Goal: Find specific page/section: Find specific page/section

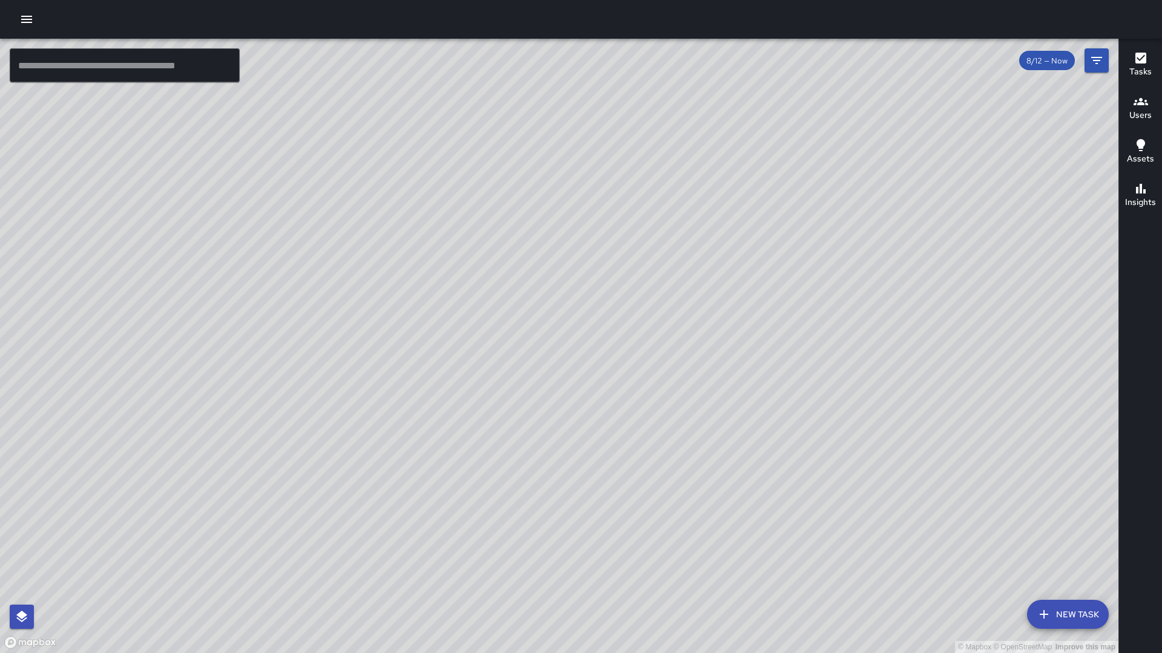
click at [1142, 65] on h6 "Tasks" at bounding box center [1140, 71] width 22 height 13
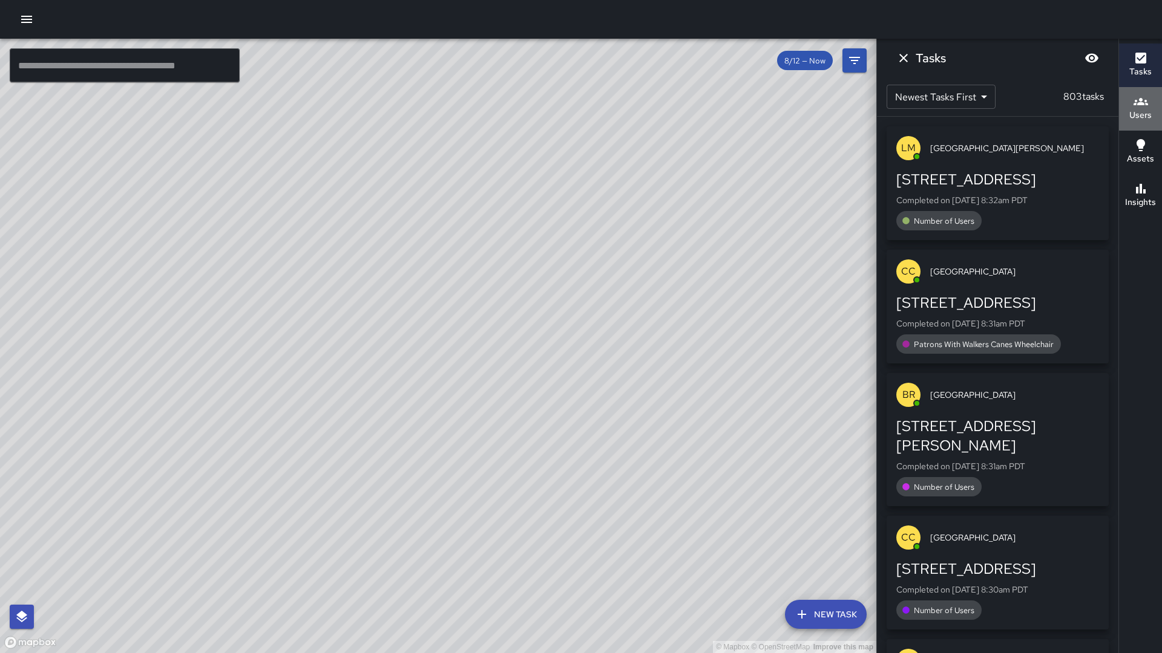
click at [1142, 105] on icon "button" at bounding box center [1140, 101] width 15 height 15
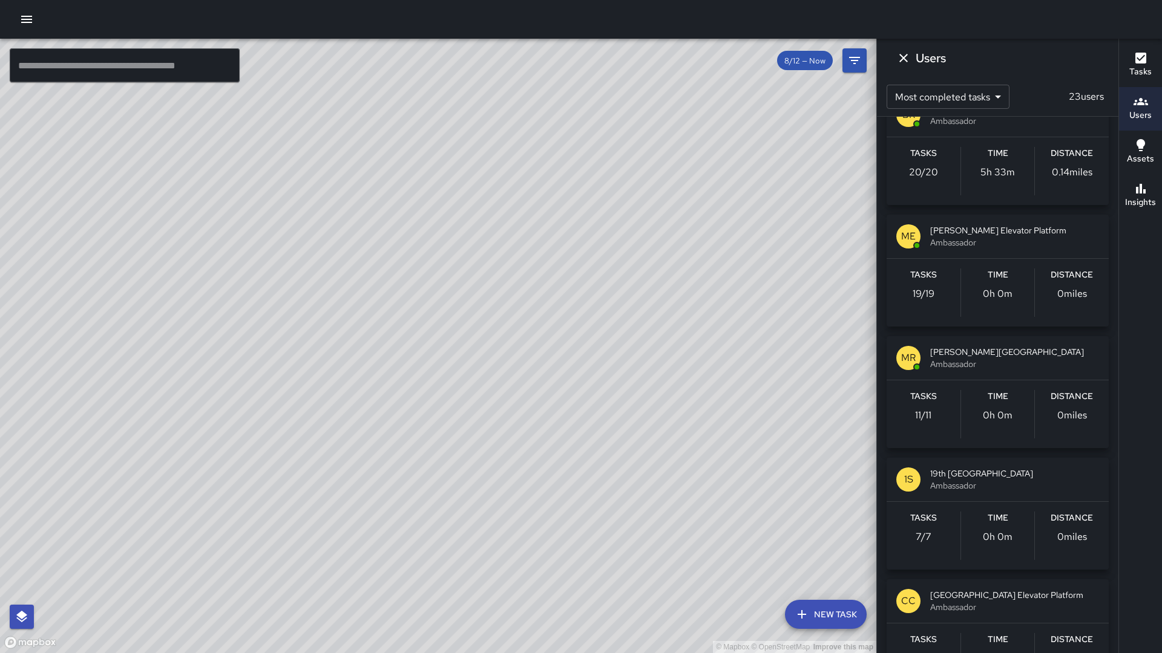
scroll to position [750, 0]
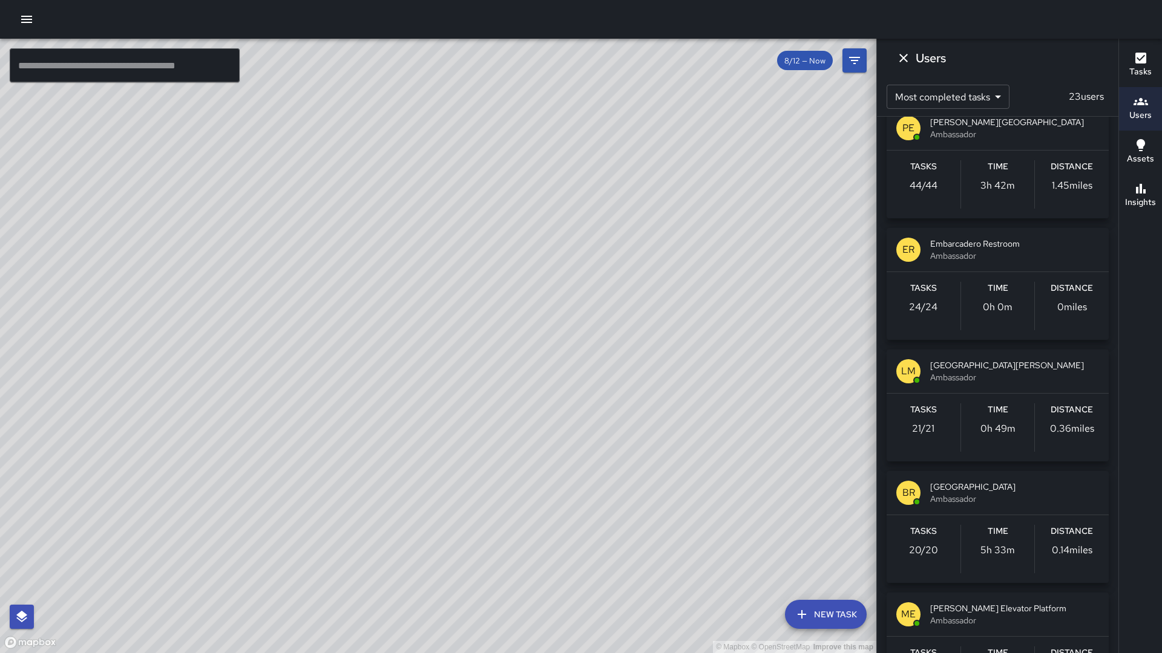
click at [814, 70] on div "8/12 — Now" at bounding box center [805, 60] width 56 height 19
click at [791, 65] on div "8/12 — Now" at bounding box center [805, 60] width 56 height 19
click at [816, 64] on span "8/12 — Now" at bounding box center [805, 61] width 56 height 10
click at [844, 64] on button "Filters" at bounding box center [854, 60] width 24 height 24
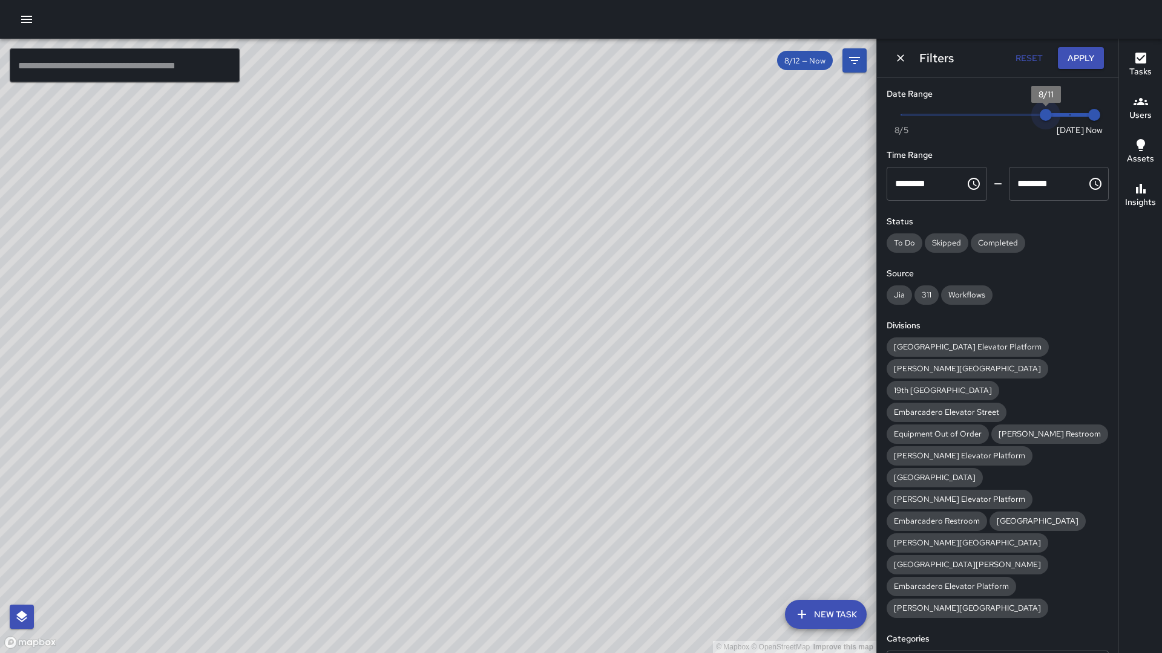
drag, startPoint x: 1065, startPoint y: 119, endPoint x: 1047, endPoint y: 119, distance: 17.6
click at [1047, 119] on span "8/11" at bounding box center [1045, 115] width 12 height 12
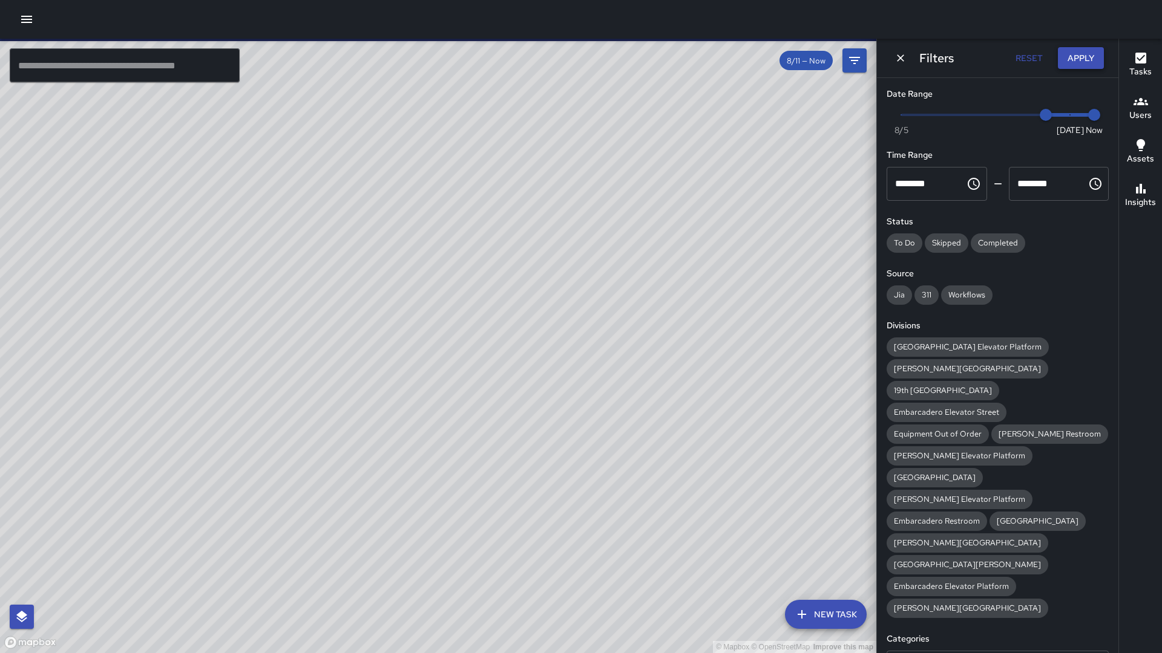
click at [1073, 65] on button "Apply" at bounding box center [1081, 58] width 46 height 22
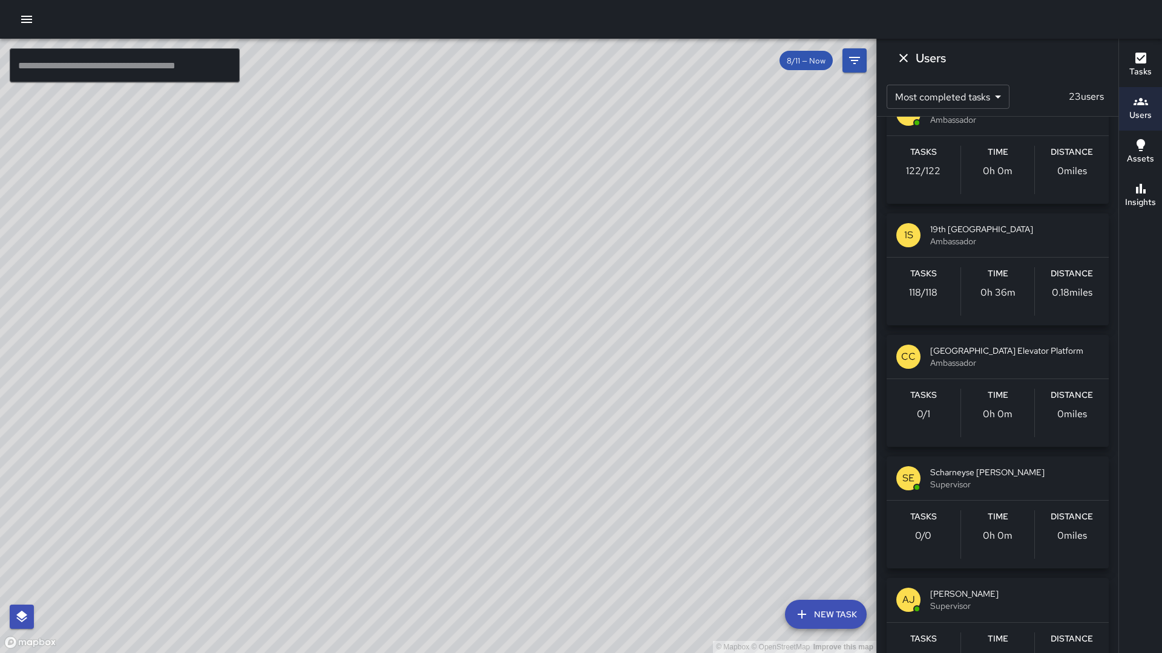
scroll to position [1409, 0]
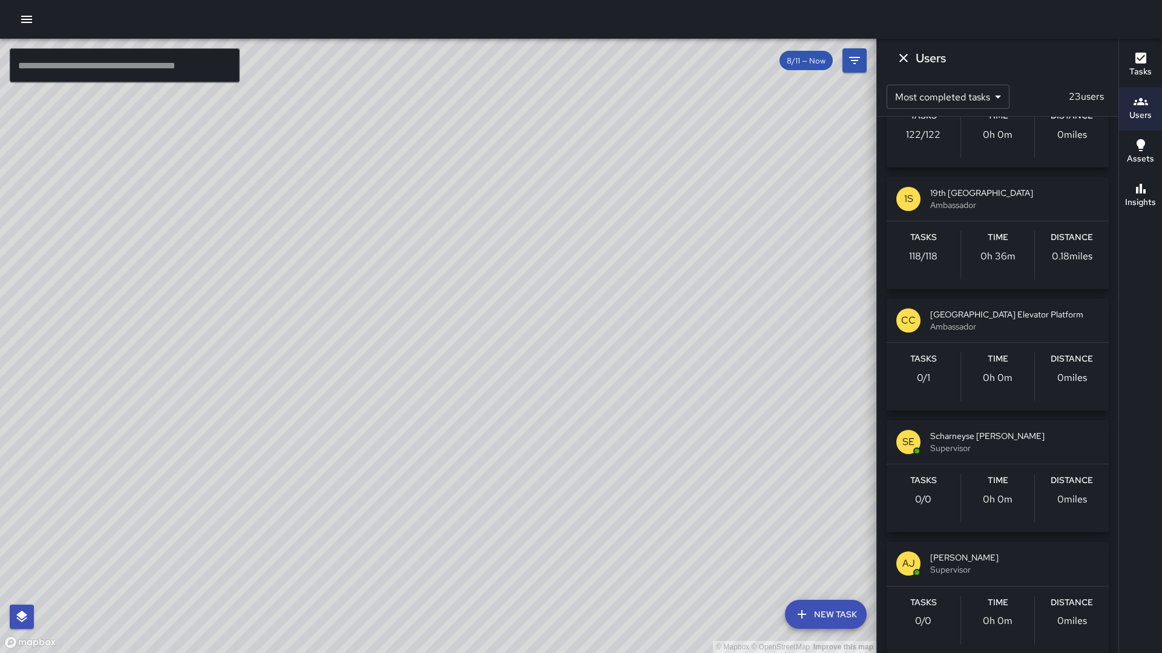
click at [924, 381] on p "0 / 1" at bounding box center [923, 378] width 13 height 15
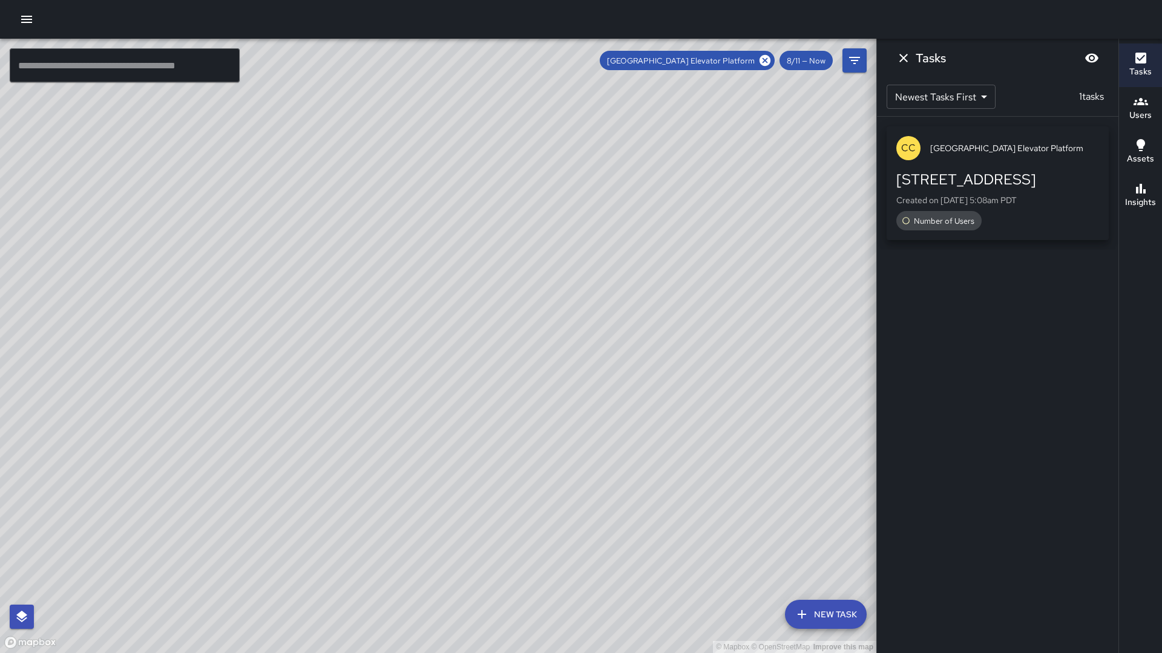
scroll to position [0, 0]
click at [953, 224] on span "Number of Users" at bounding box center [943, 221] width 75 height 10
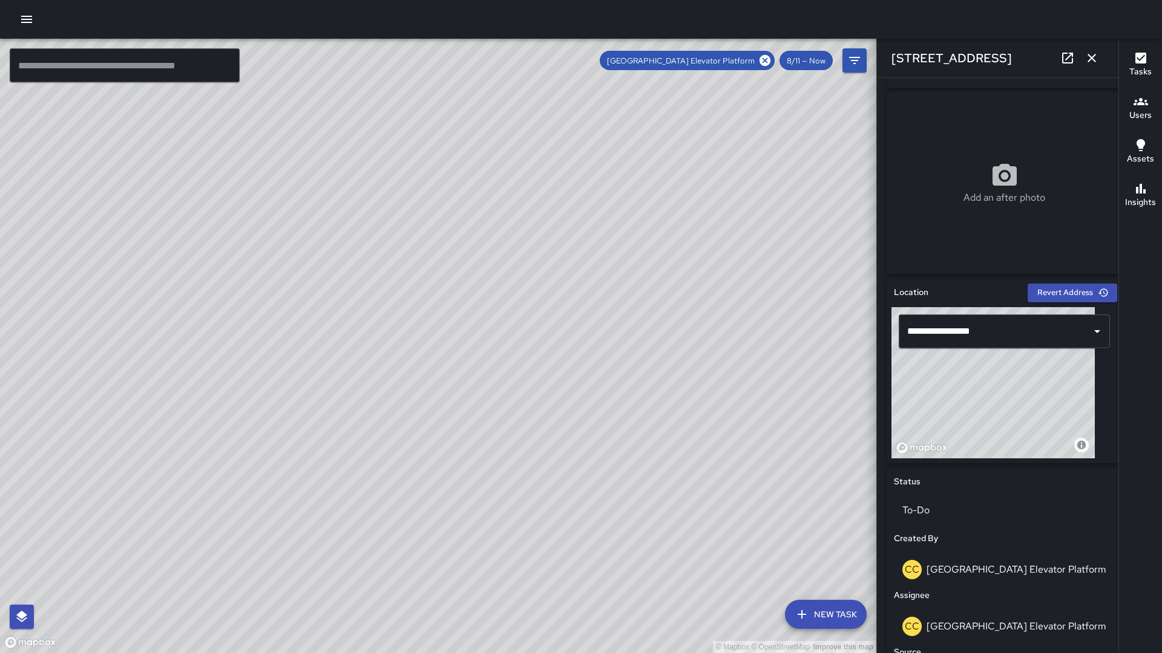
scroll to position [155, 0]
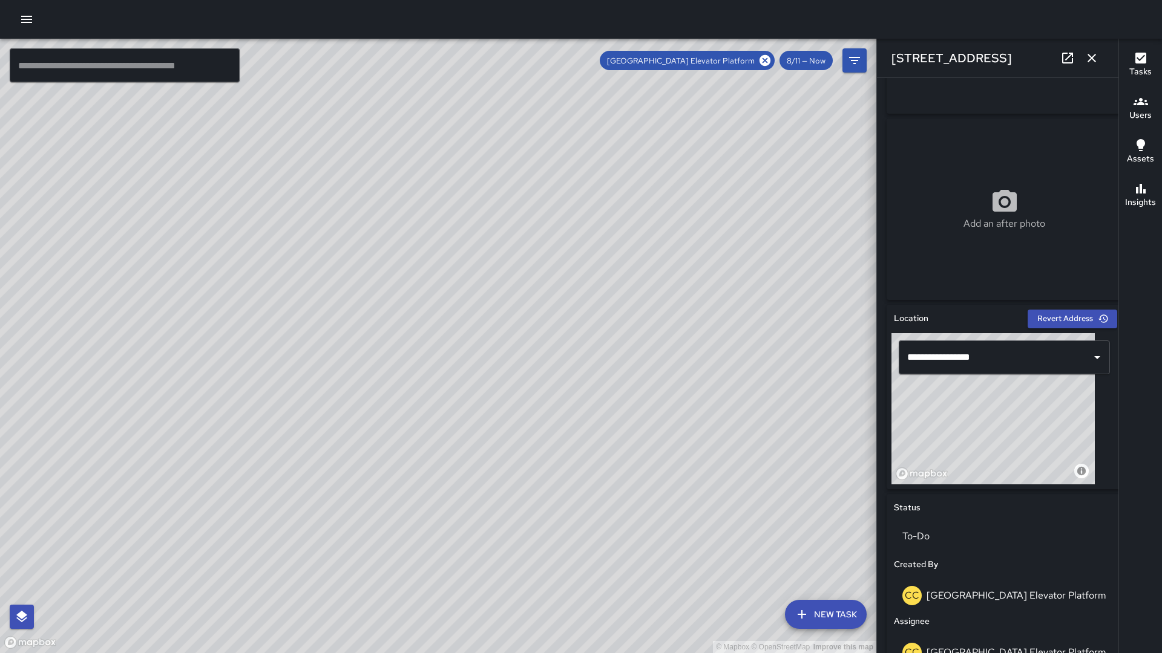
click at [1088, 60] on icon "button" at bounding box center [1091, 58] width 15 height 15
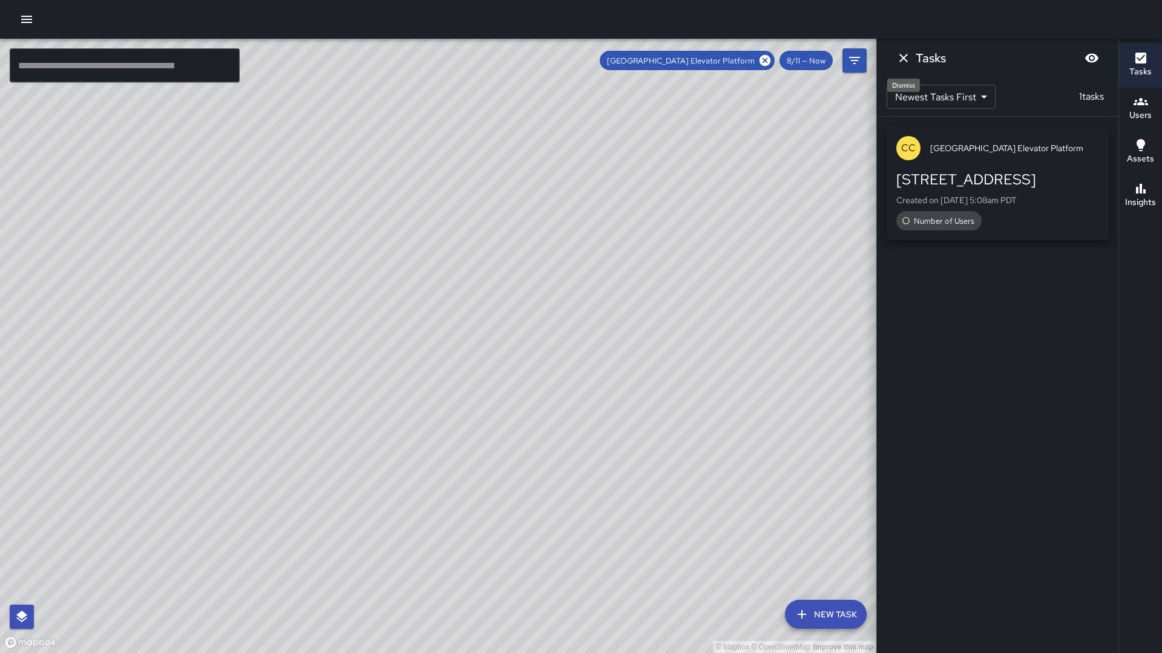
click at [906, 59] on icon "Dismiss" at bounding box center [903, 58] width 15 height 15
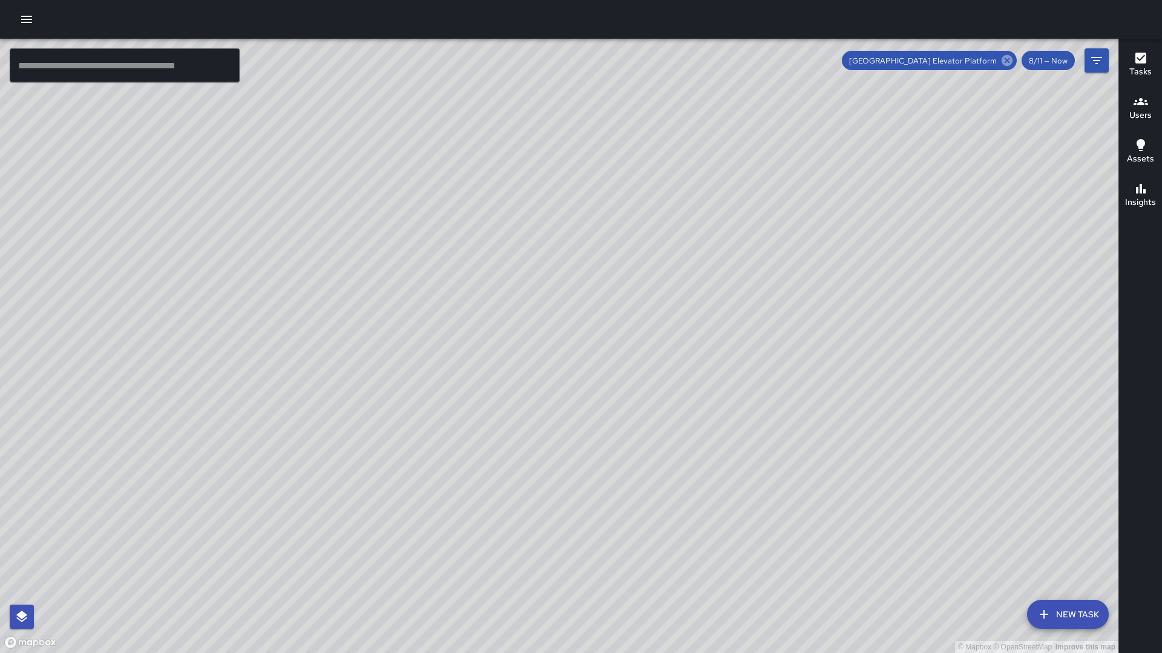
click at [1006, 61] on icon at bounding box center [1006, 60] width 11 height 11
click at [1131, 103] on div "Users" at bounding box center [1140, 108] width 22 height 28
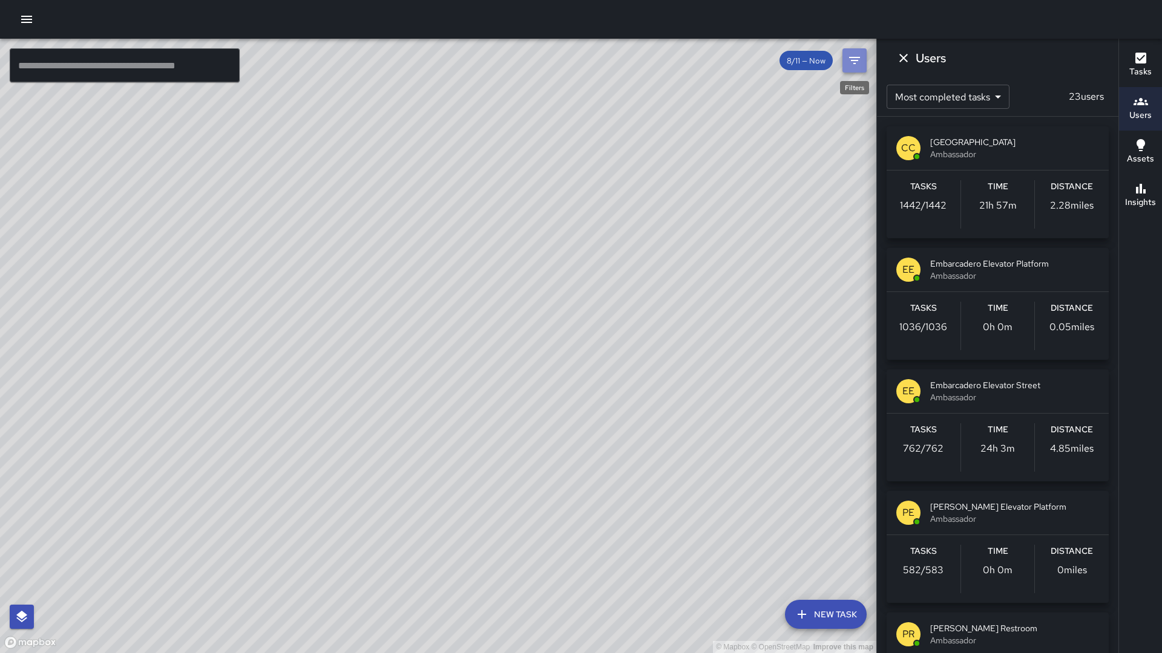
click at [849, 61] on icon "Filters" at bounding box center [854, 60] width 15 height 15
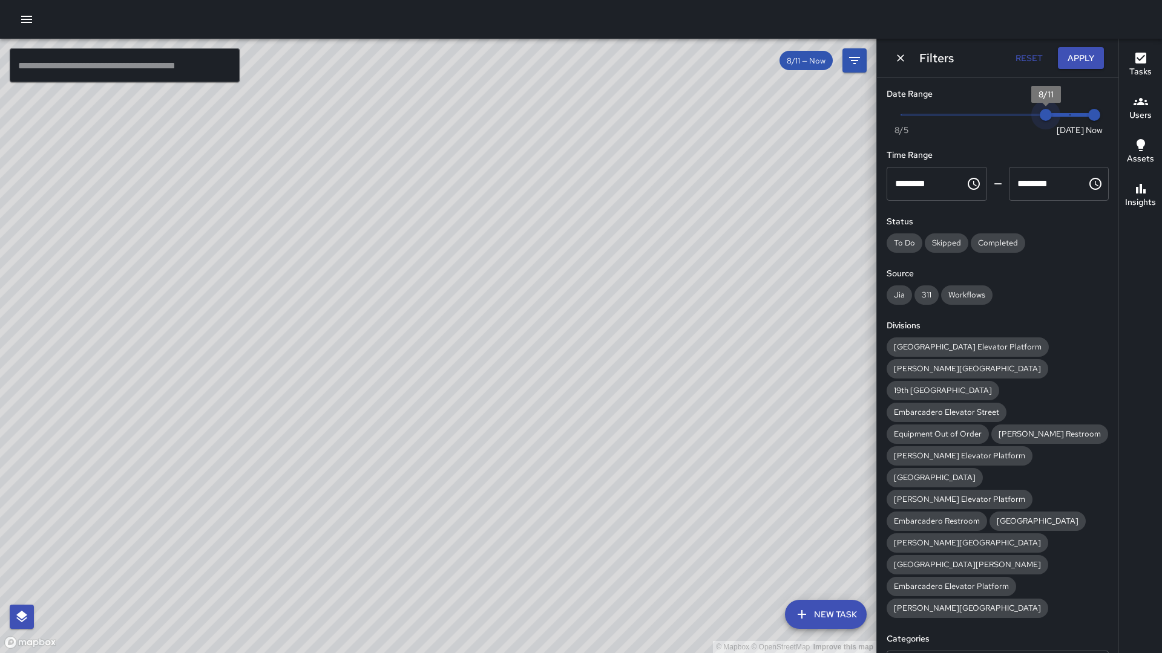
type input "*"
drag, startPoint x: 1035, startPoint y: 115, endPoint x: 1081, endPoint y: 114, distance: 46.0
click at [1081, 114] on span "Now Today 8/5 8/12 8:36 am" at bounding box center [997, 115] width 193 height 18
click at [1081, 65] on button "Apply" at bounding box center [1081, 58] width 46 height 22
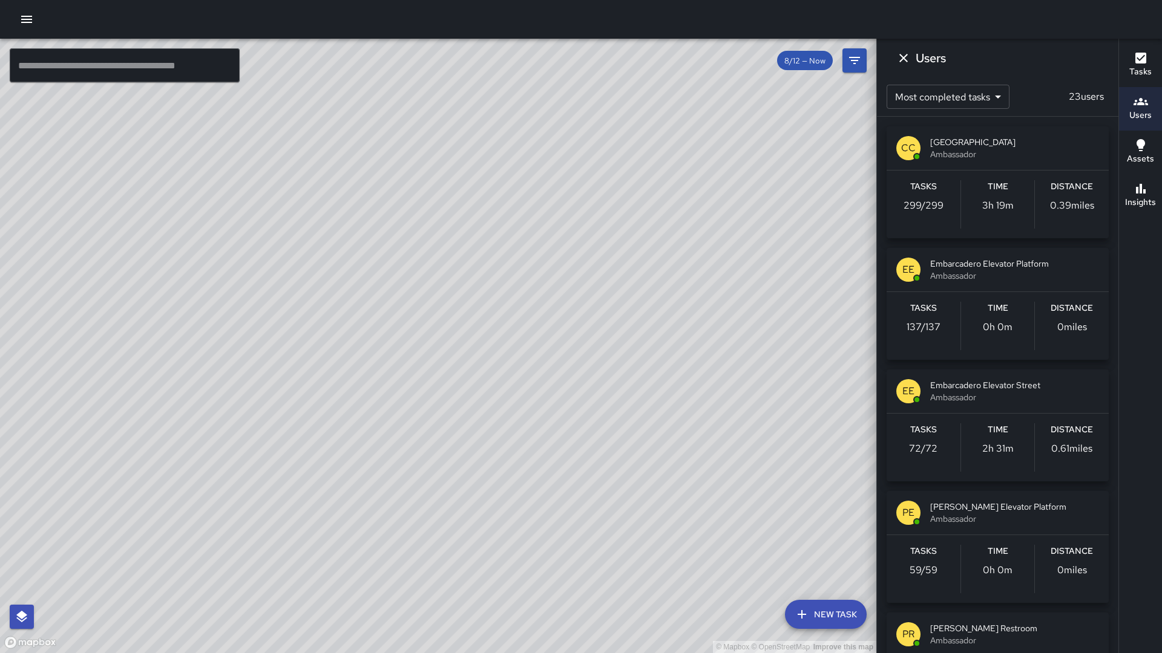
click at [940, 218] on div "Tasks 299 / 299" at bounding box center [923, 204] width 74 height 48
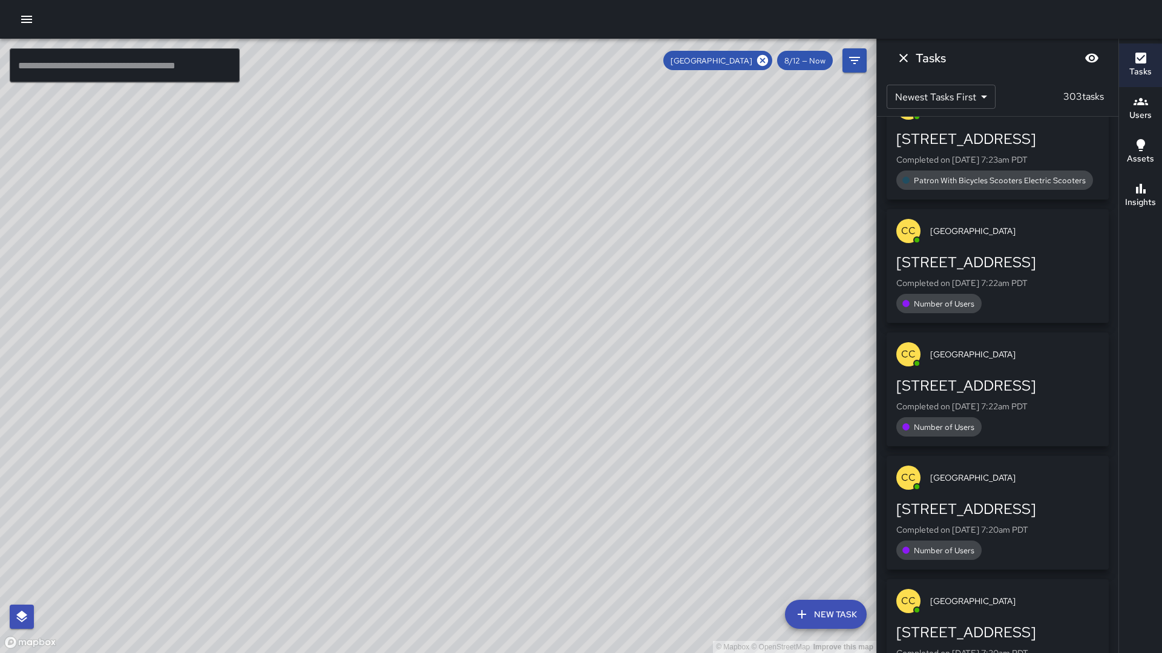
scroll to position [17304, 0]
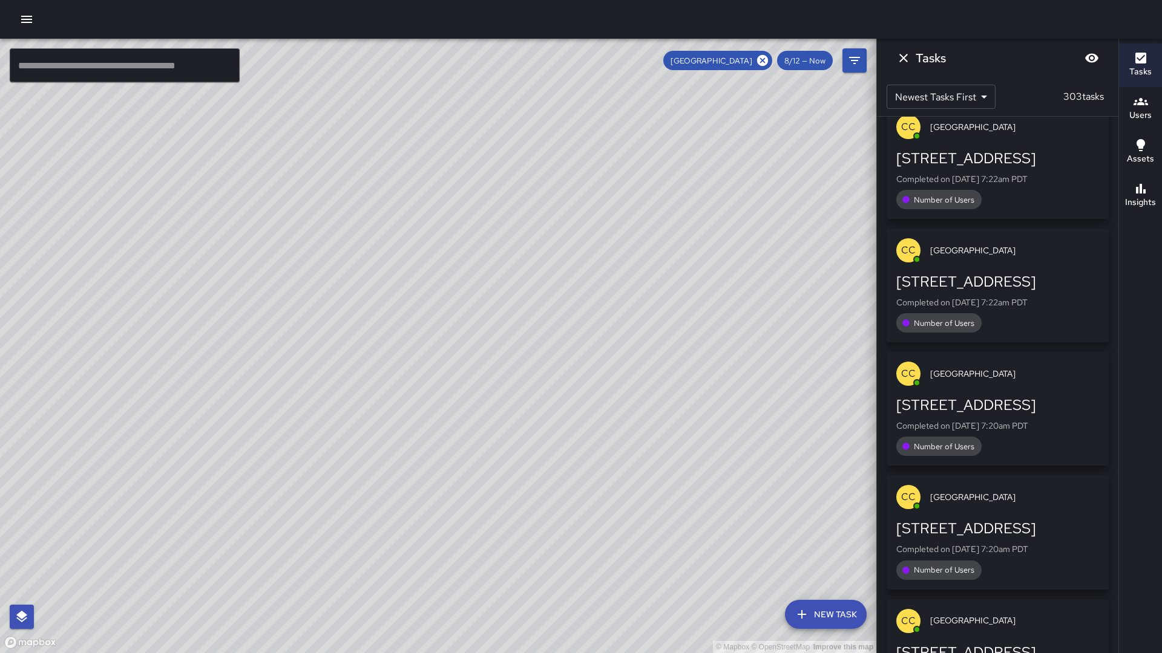
drag, startPoint x: 1061, startPoint y: 99, endPoint x: 1104, endPoint y: 102, distance: 43.0
click at [1104, 102] on p "303 tasks" at bounding box center [1083, 97] width 50 height 15
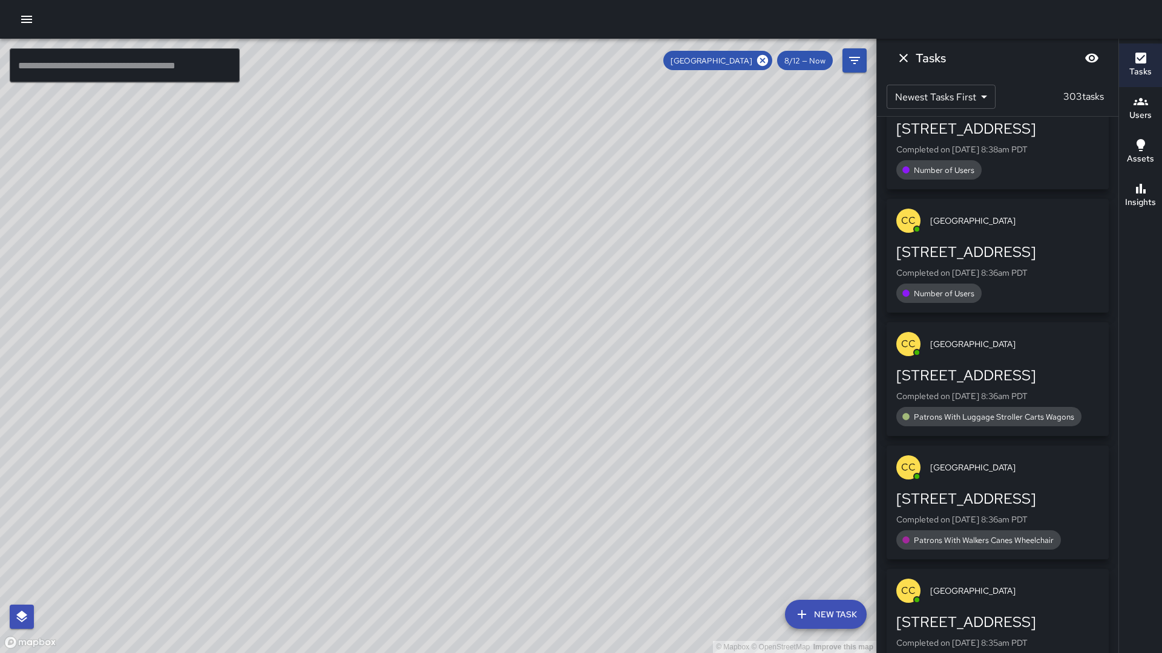
scroll to position [0, 0]
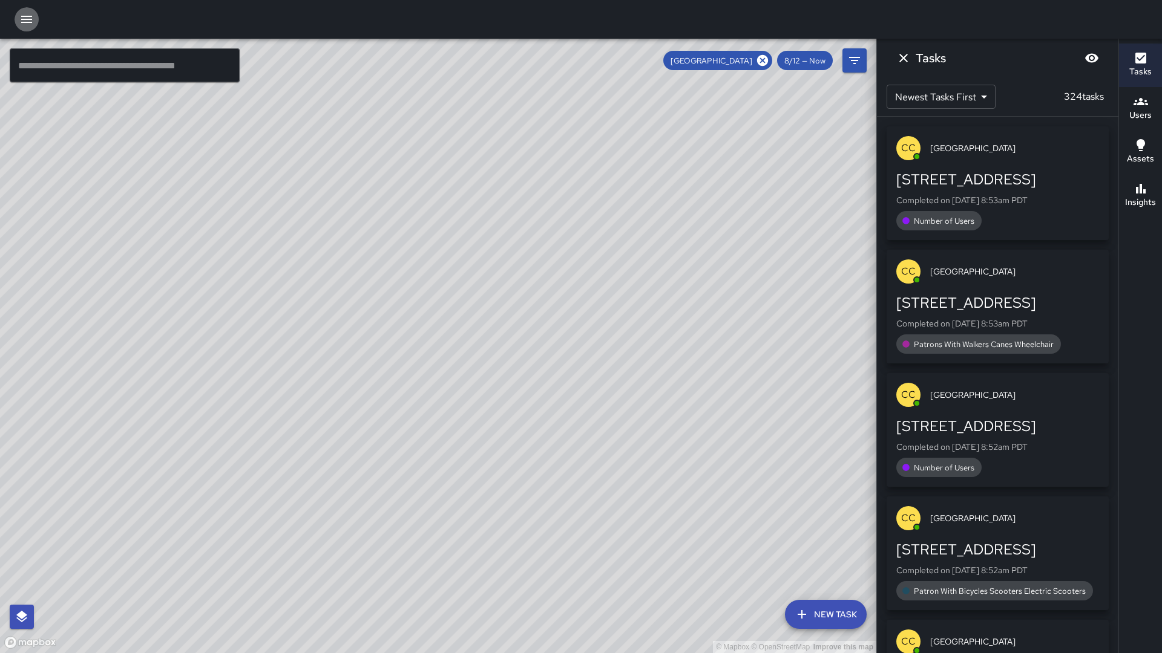
click at [27, 30] on button "button" at bounding box center [27, 19] width 24 height 24
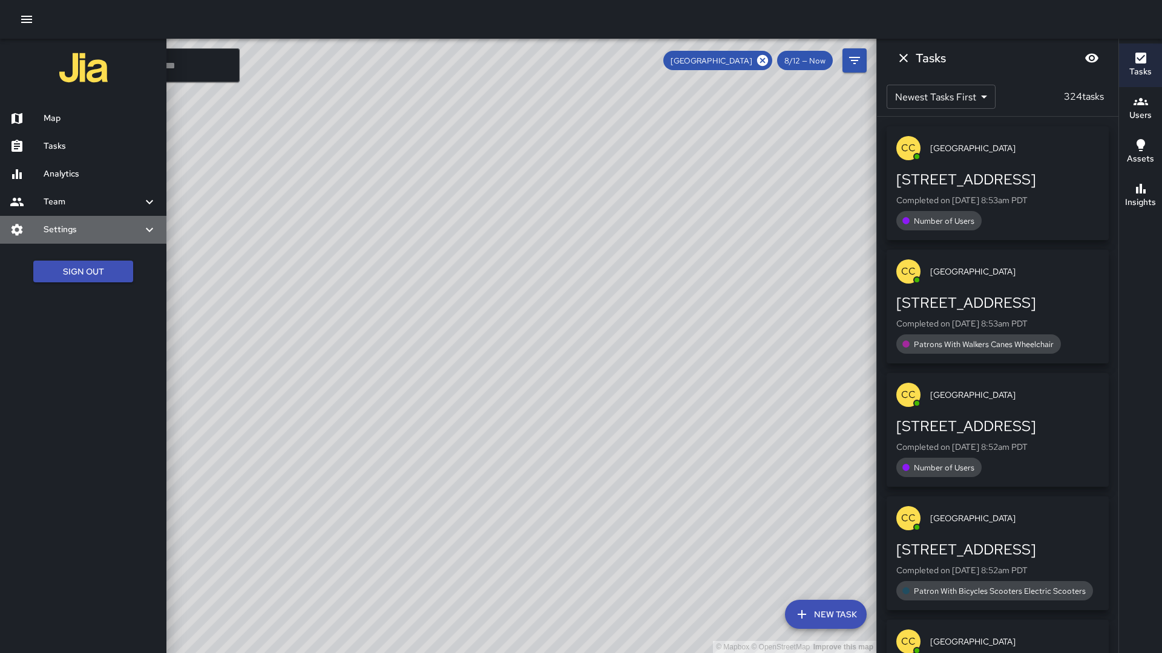
click at [150, 235] on icon at bounding box center [149, 230] width 15 height 15
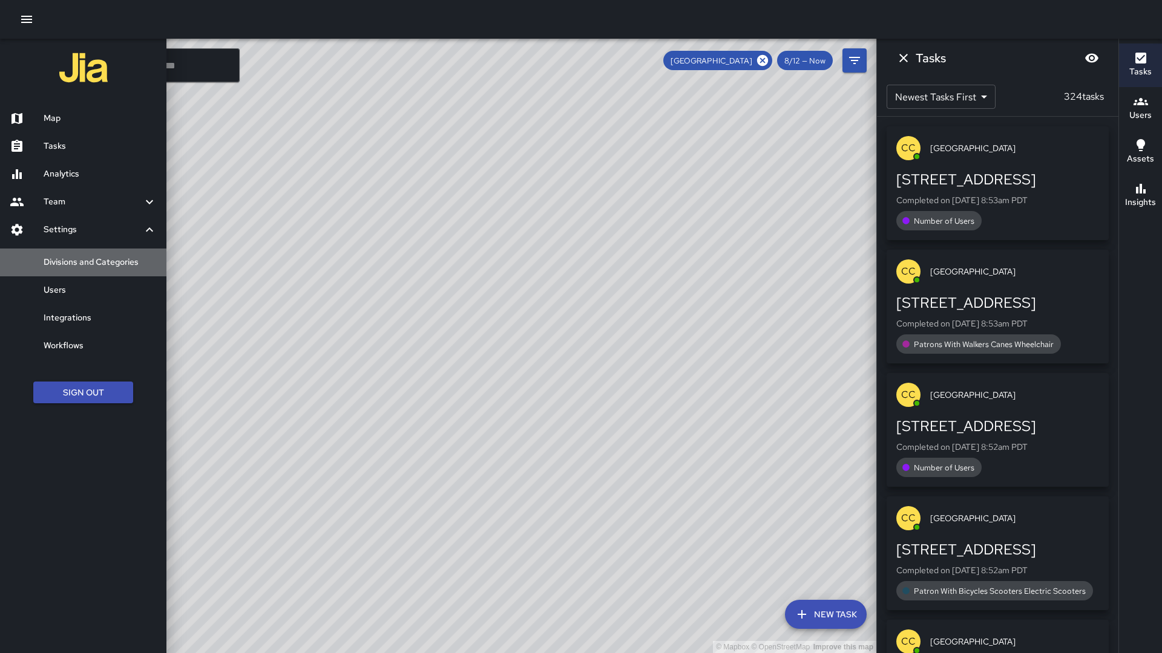
click at [133, 269] on h6 "Divisions and Categories" at bounding box center [100, 262] width 113 height 13
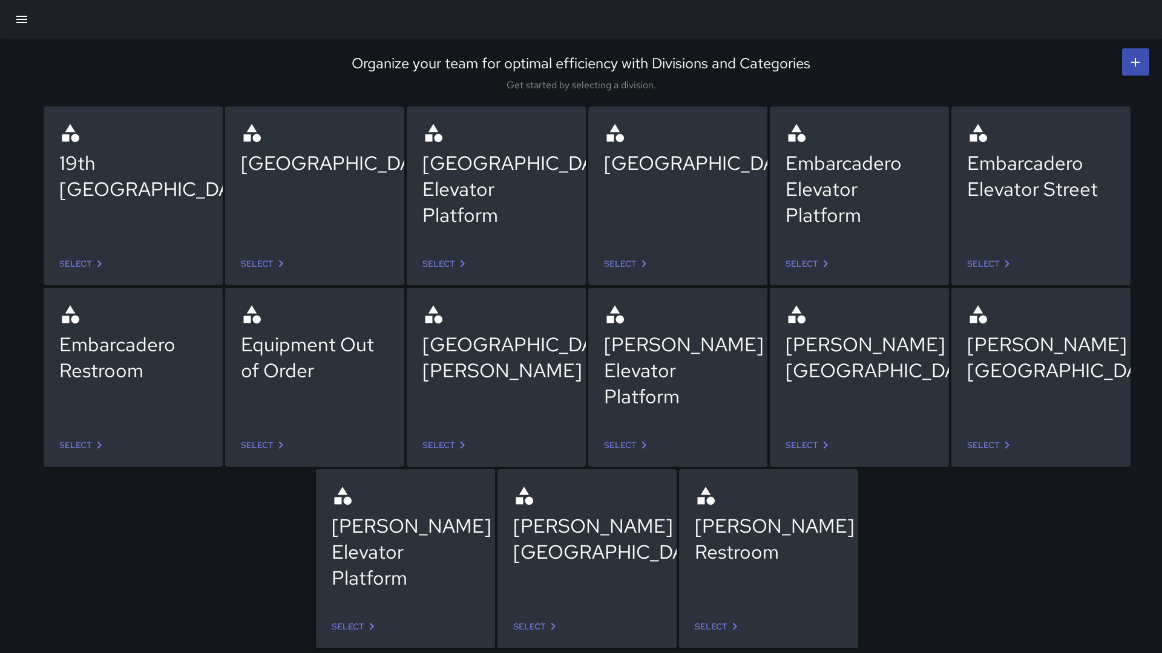
click at [452, 264] on link "Select" at bounding box center [445, 264] width 57 height 22
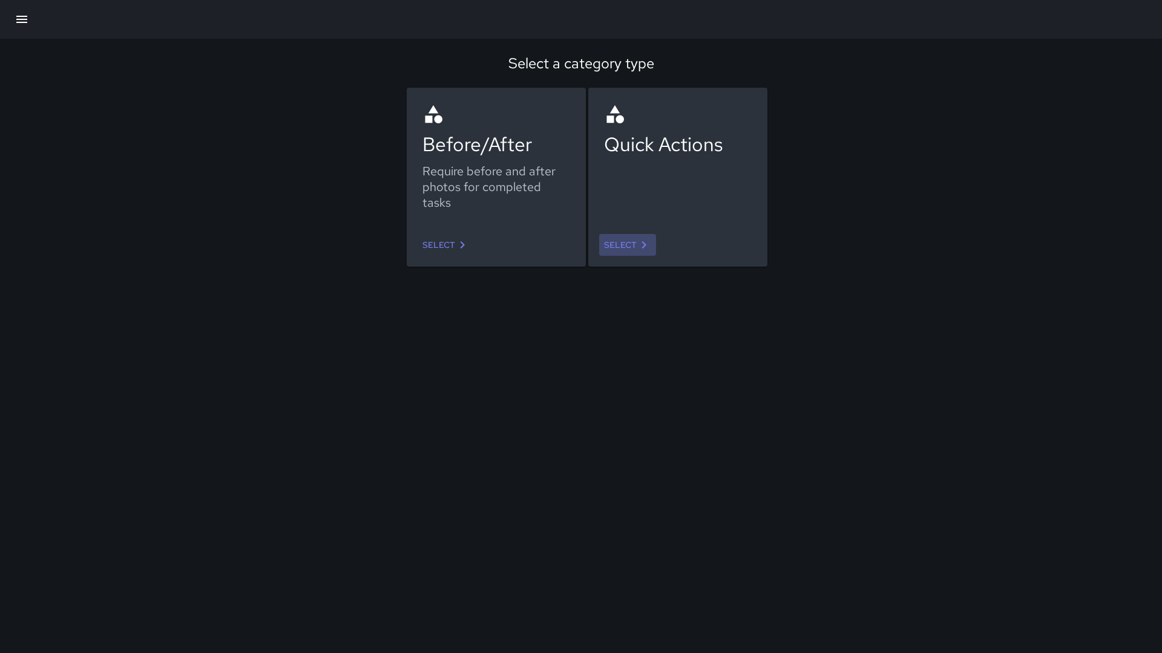
click at [615, 250] on link "Select" at bounding box center [627, 245] width 57 height 22
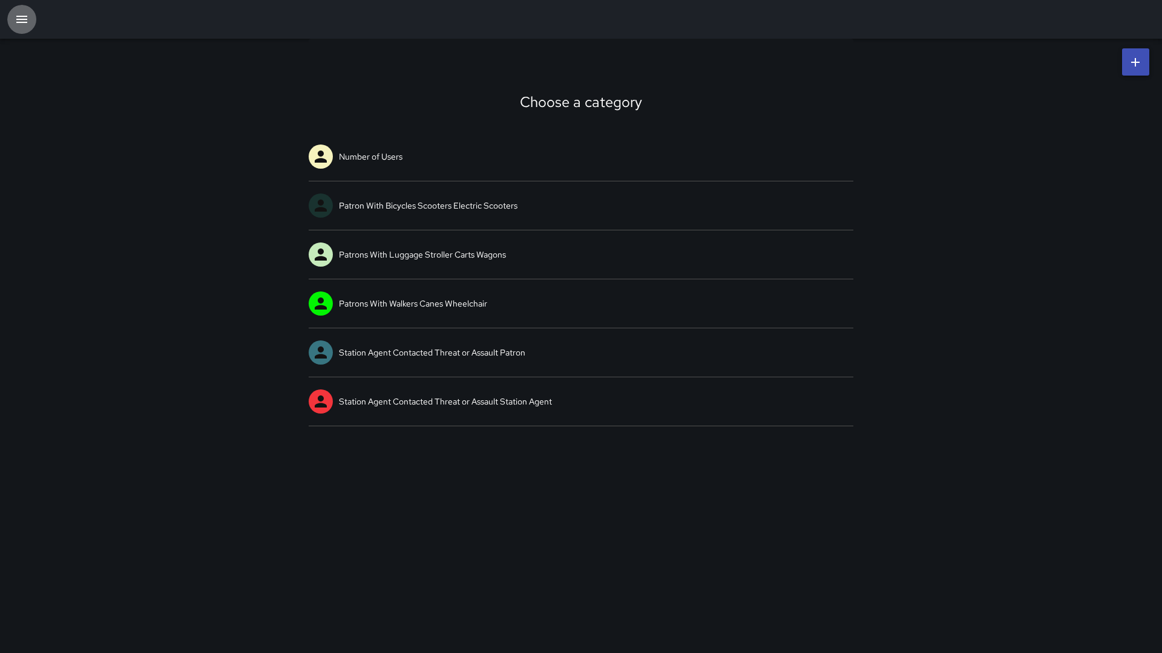
click at [24, 24] on icon "button" at bounding box center [22, 19] width 15 height 15
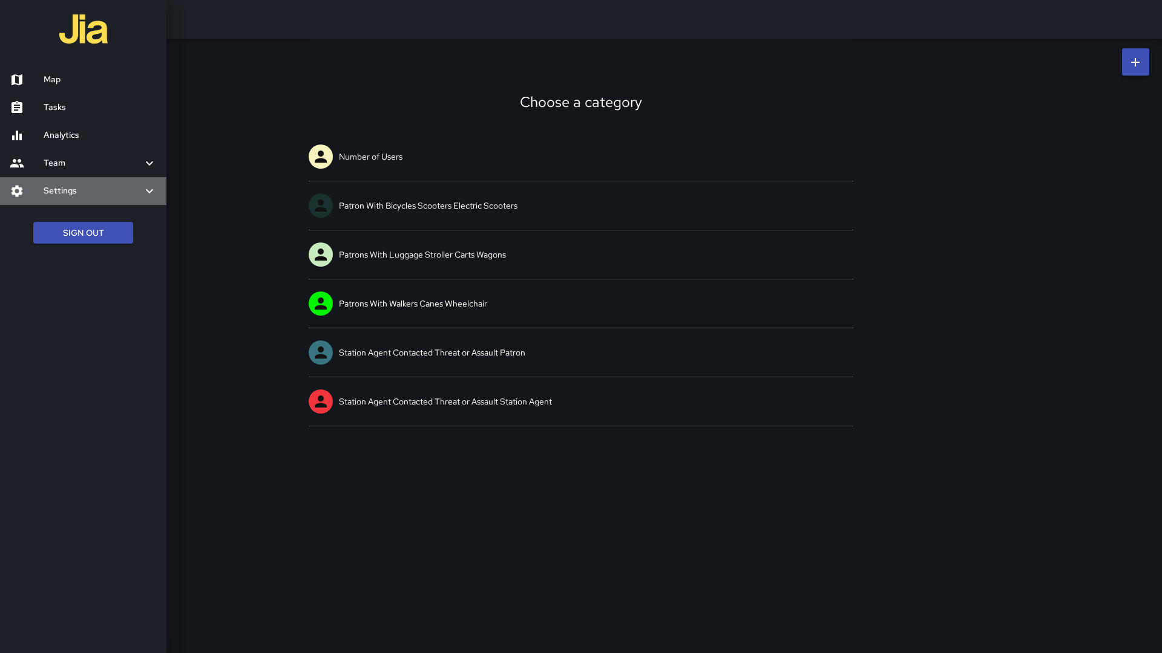
click at [151, 197] on icon at bounding box center [149, 191] width 15 height 15
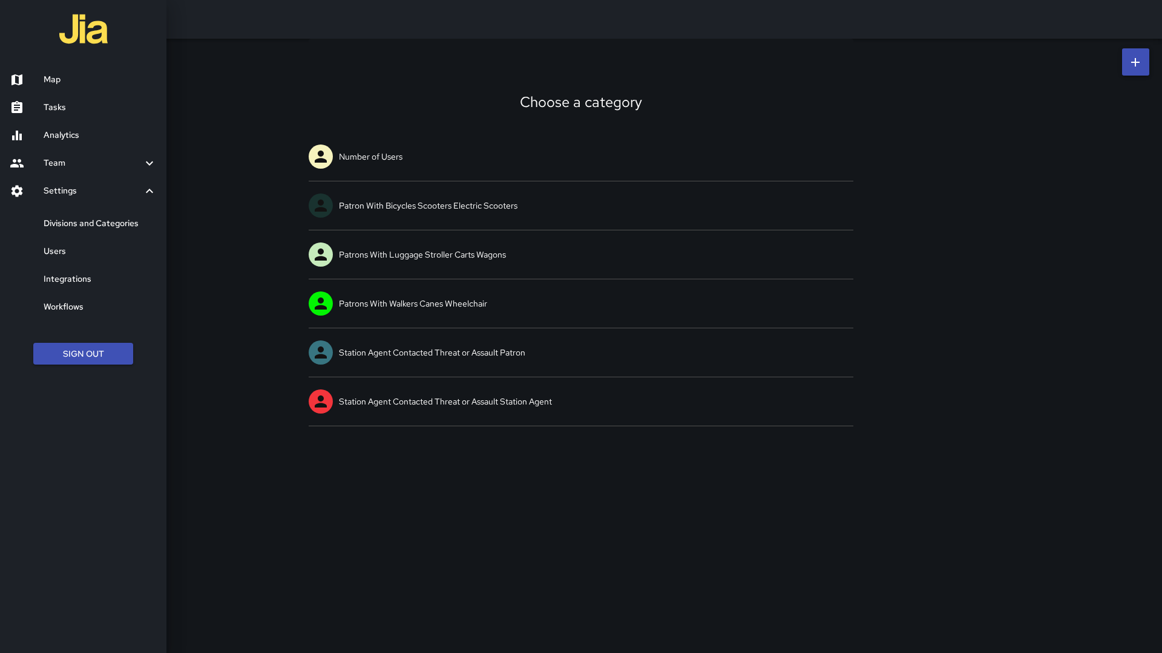
click at [140, 230] on h6 "Divisions and Categories" at bounding box center [100, 223] width 113 height 13
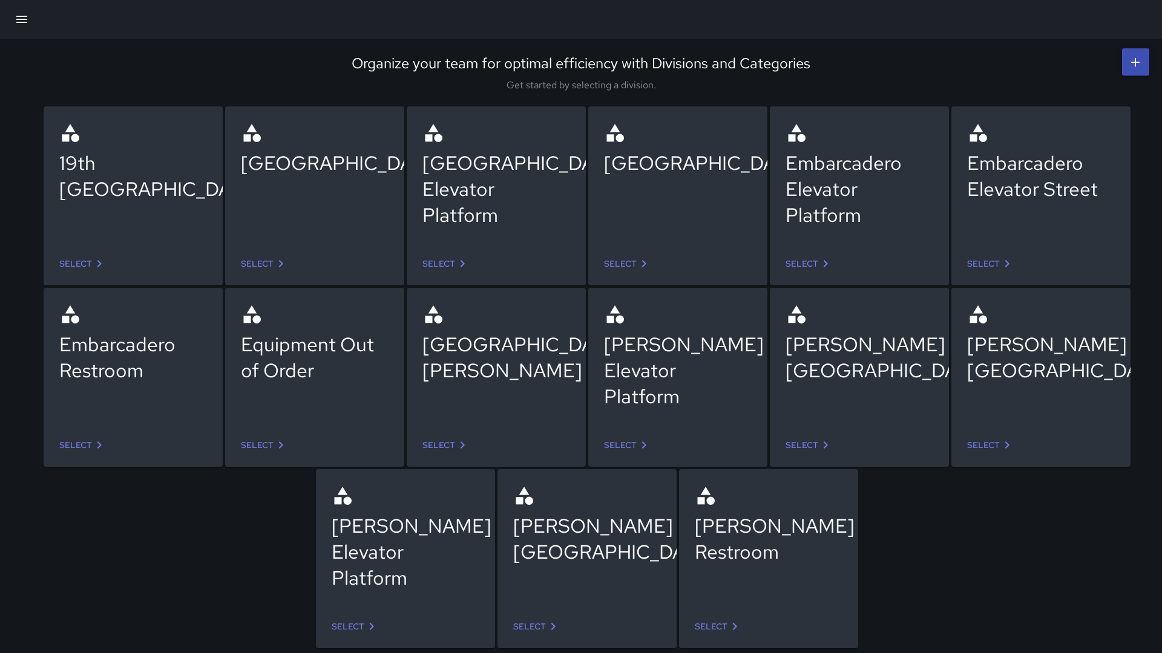
click at [456, 264] on icon at bounding box center [462, 264] width 15 height 15
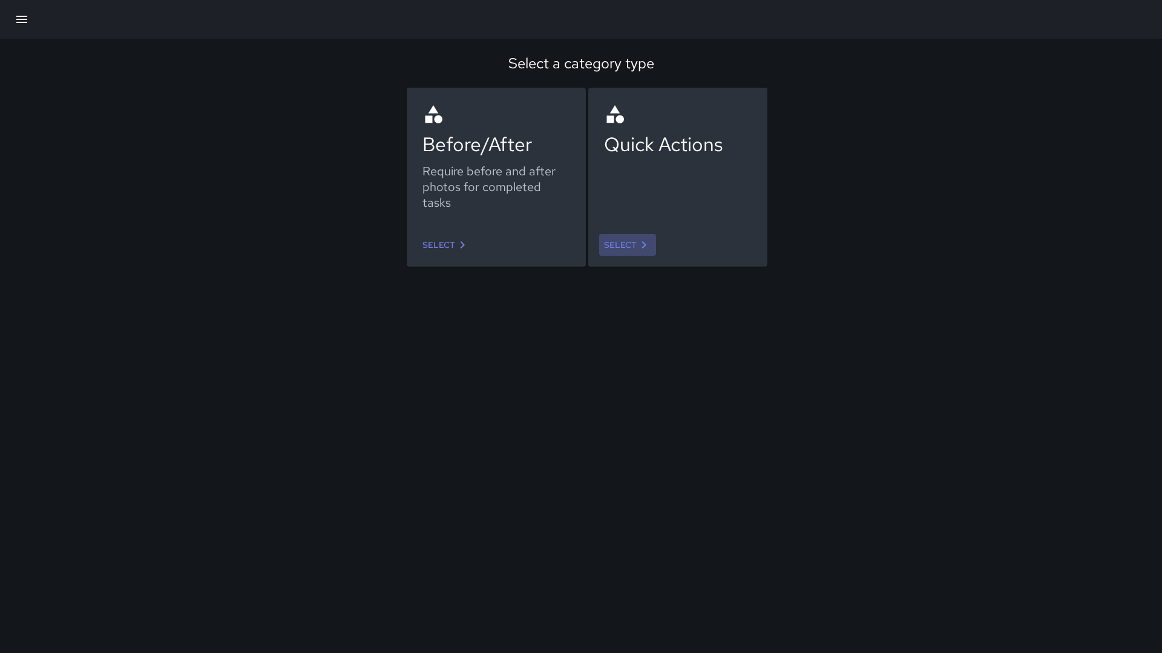
click at [621, 241] on link "Select" at bounding box center [627, 245] width 57 height 22
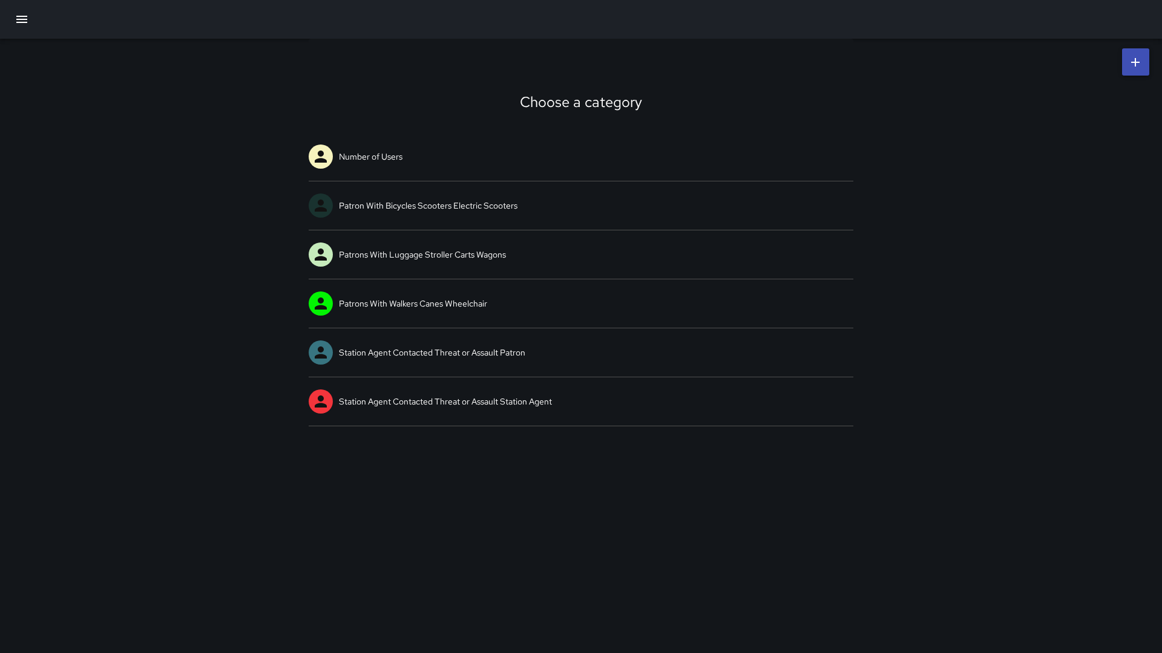
click at [27, 21] on icon "button" at bounding box center [22, 19] width 15 height 15
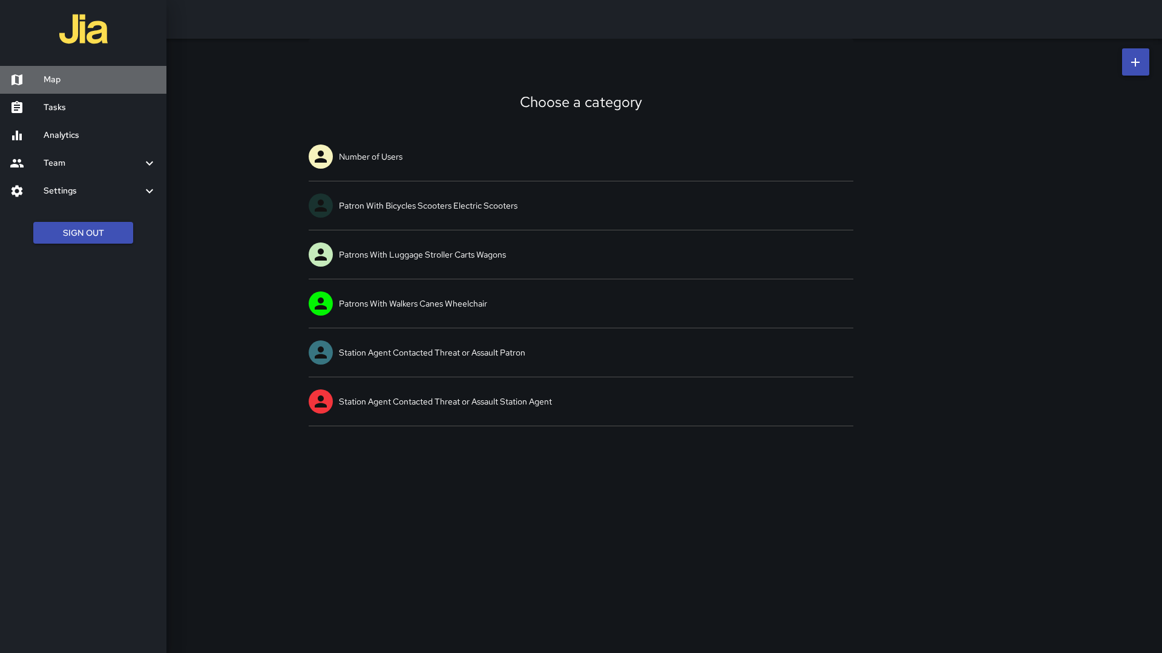
click at [49, 73] on h6 "Map" at bounding box center [100, 79] width 113 height 13
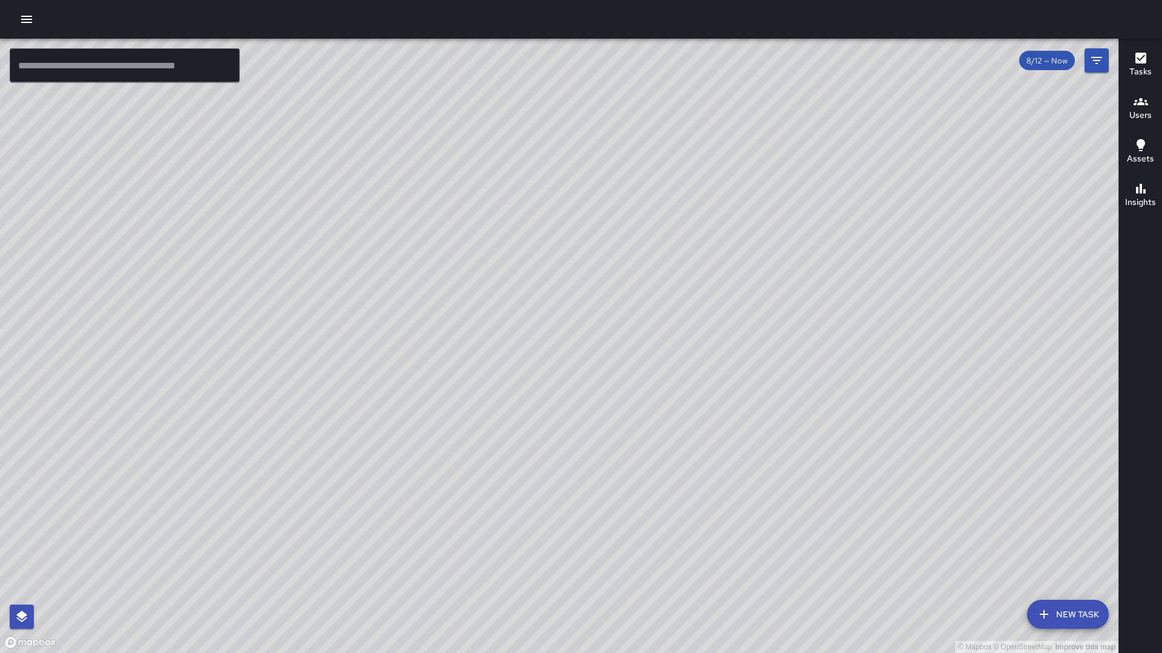
click at [1134, 101] on icon "button" at bounding box center [1140, 101] width 15 height 7
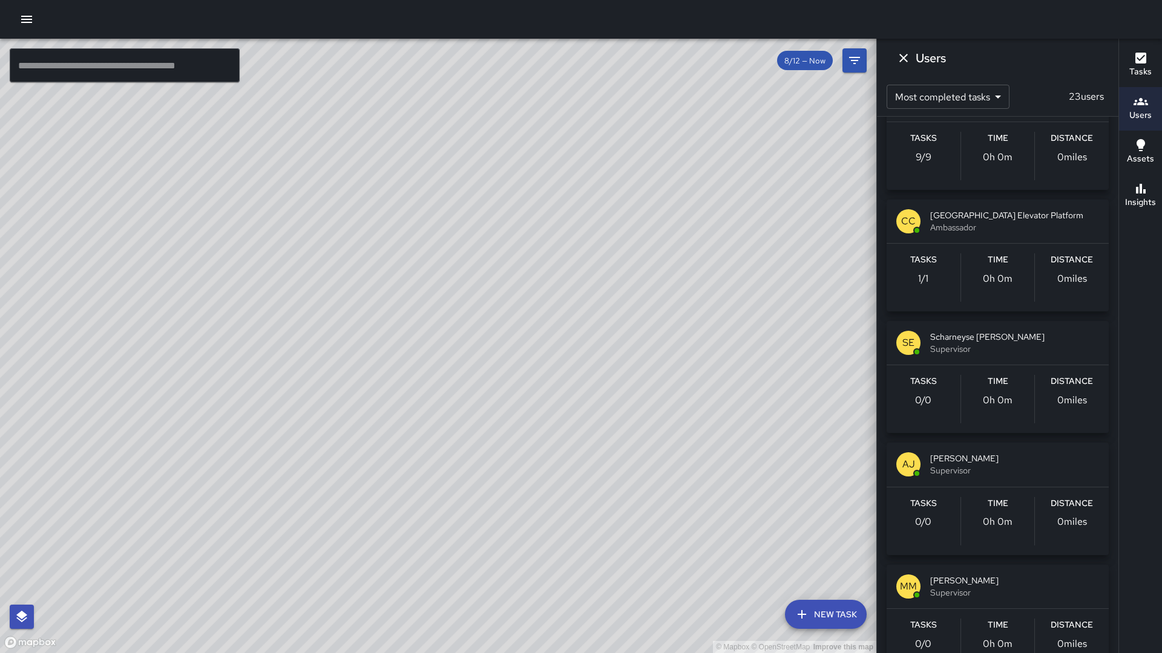
scroll to position [1507, 0]
click at [952, 228] on span "Ambassador" at bounding box center [1014, 228] width 169 height 12
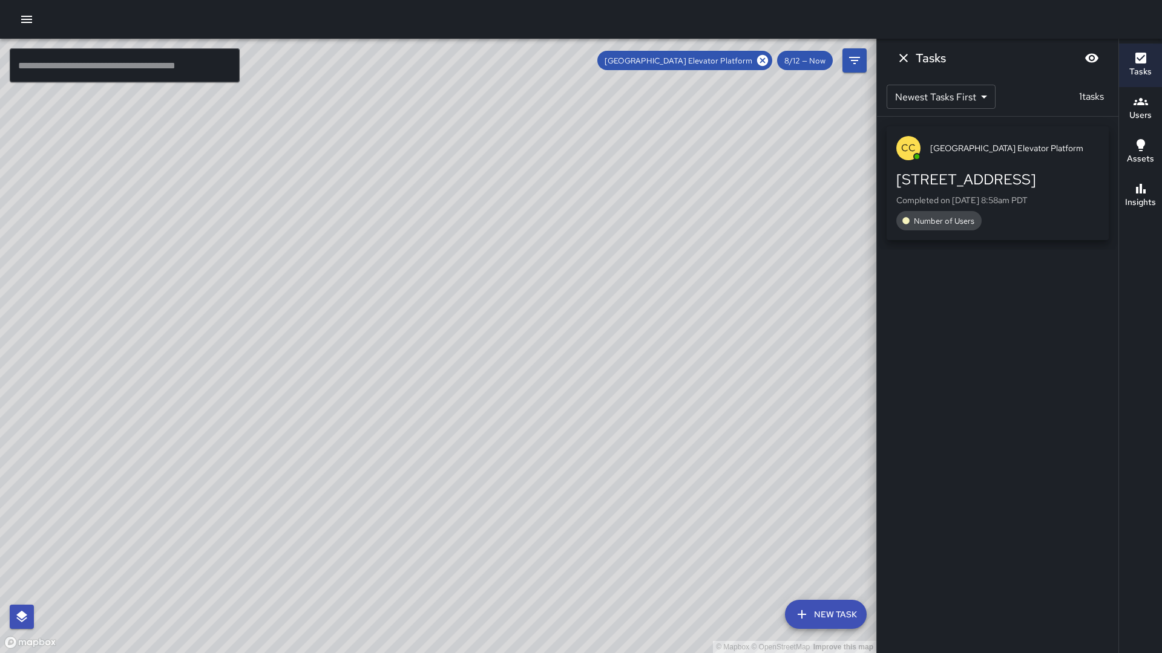
scroll to position [0, 0]
click at [906, 61] on icon "Dismiss" at bounding box center [903, 58] width 15 height 15
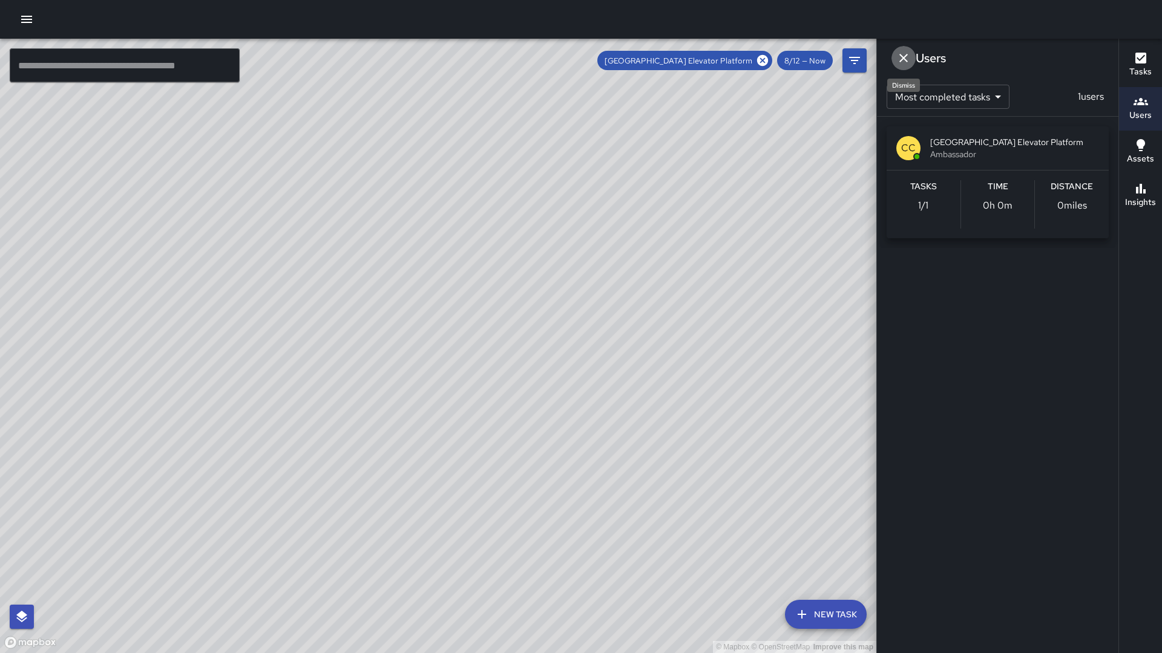
click at [905, 62] on icon "Dismiss" at bounding box center [903, 58] width 15 height 15
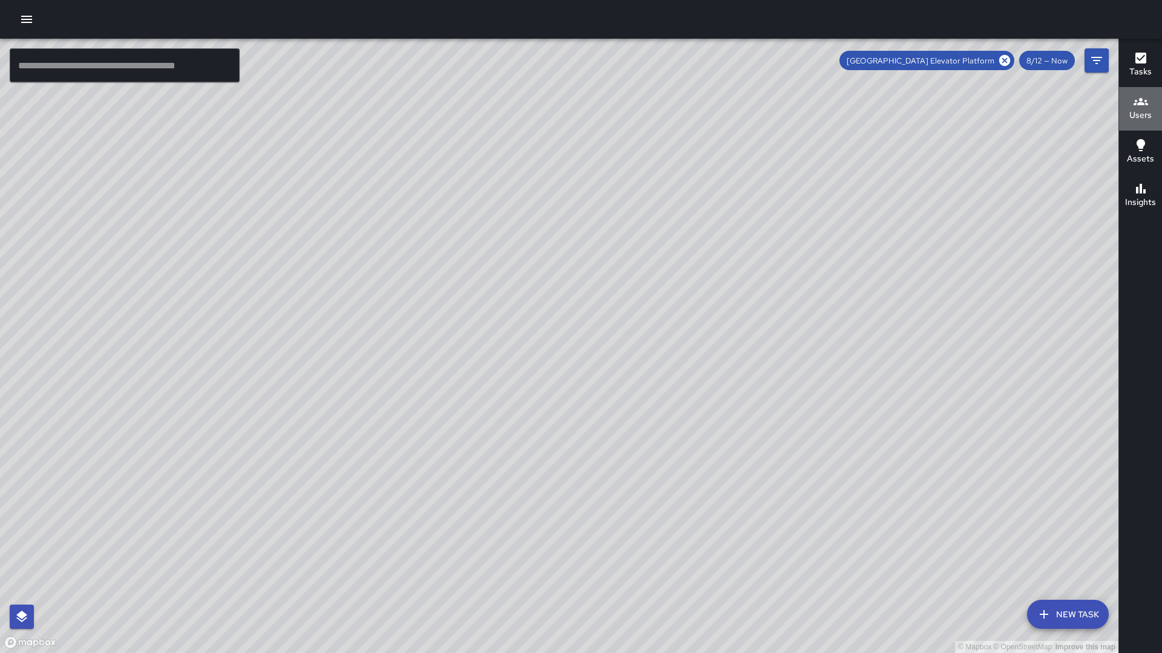
click at [1137, 102] on icon "button" at bounding box center [1140, 101] width 15 height 15
click at [1144, 119] on h6 "Users" at bounding box center [1140, 115] width 22 height 13
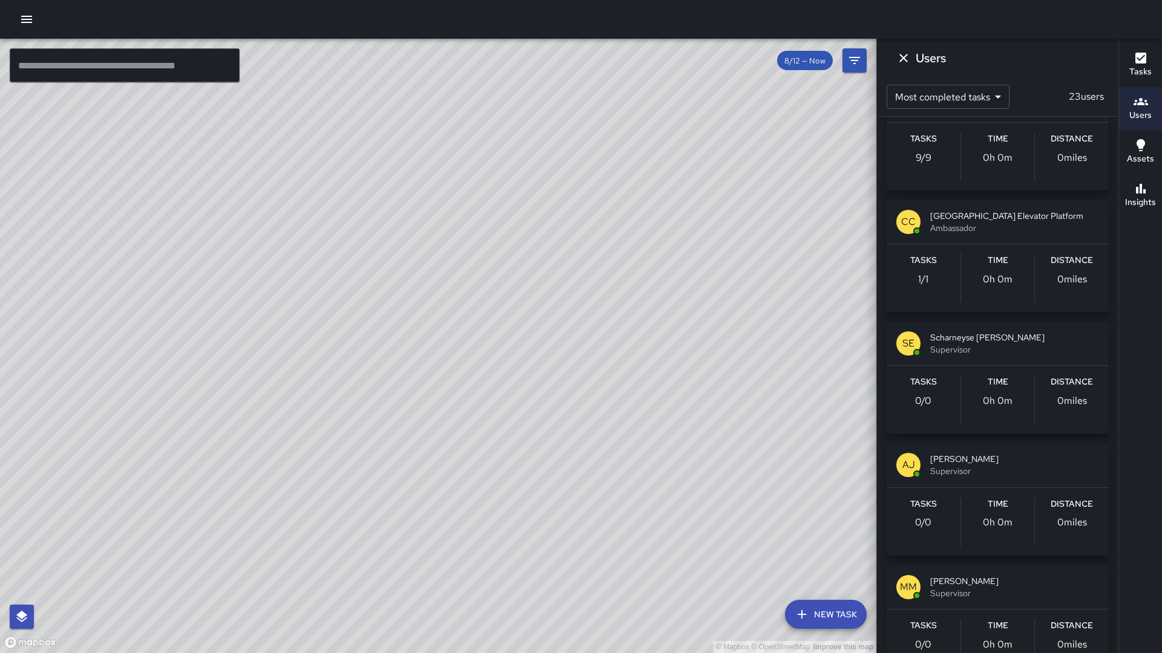
scroll to position [1506, 0]
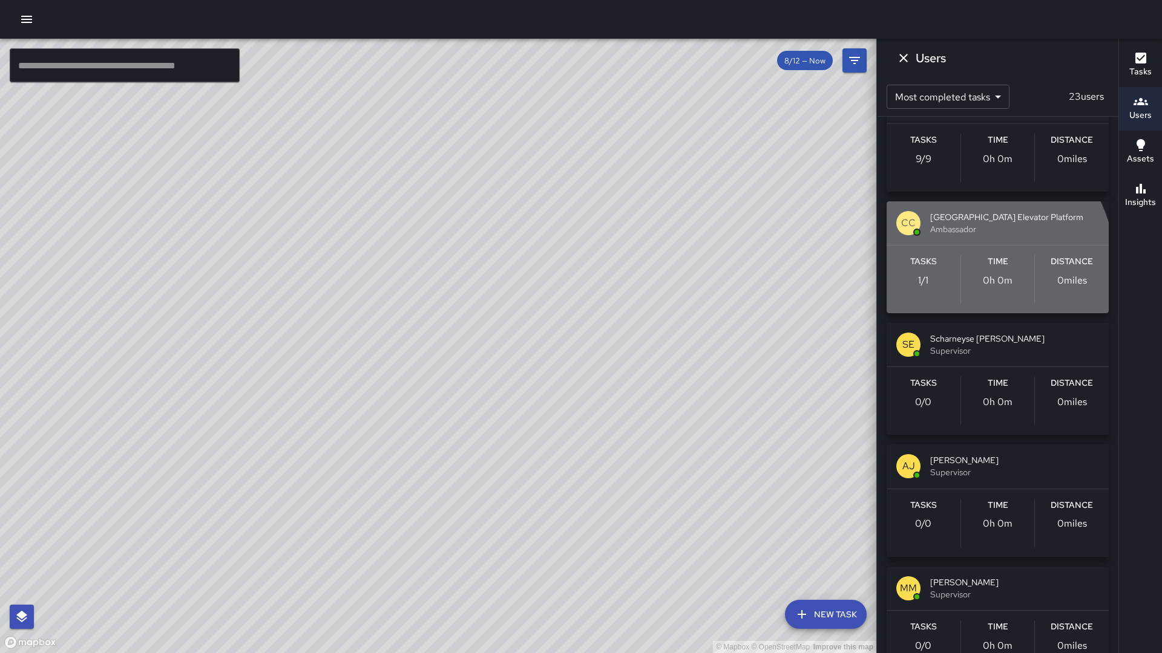
click at [941, 274] on div "Tasks 1 / 1" at bounding box center [923, 279] width 74 height 48
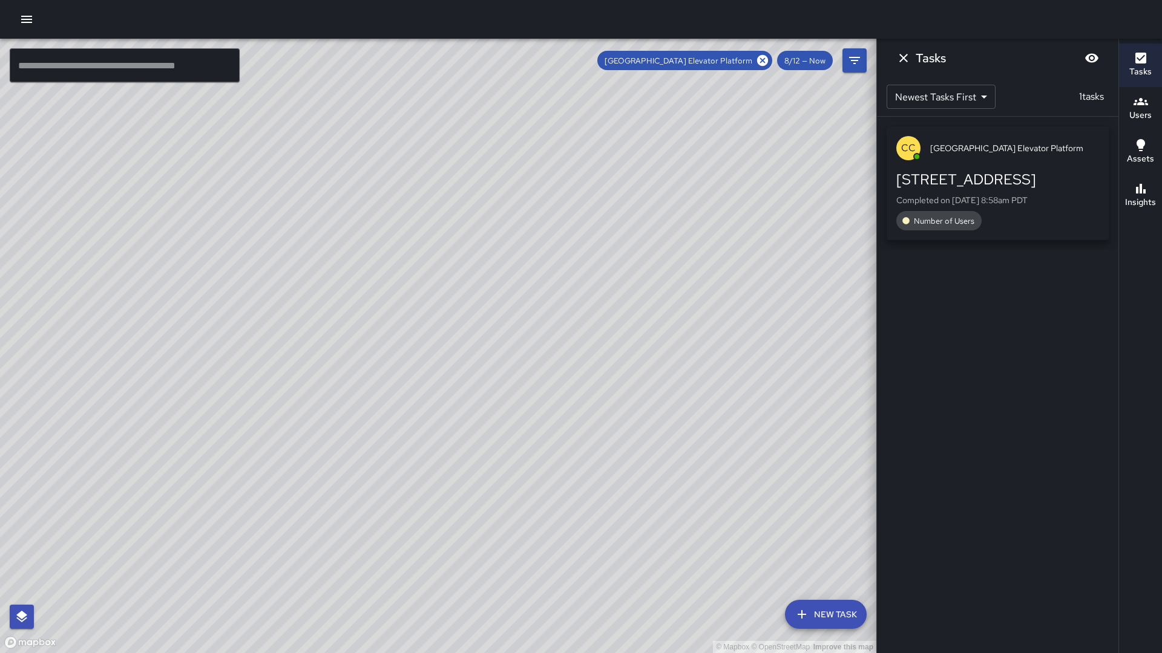
click at [955, 228] on div "Number of Users" at bounding box center [938, 220] width 85 height 19
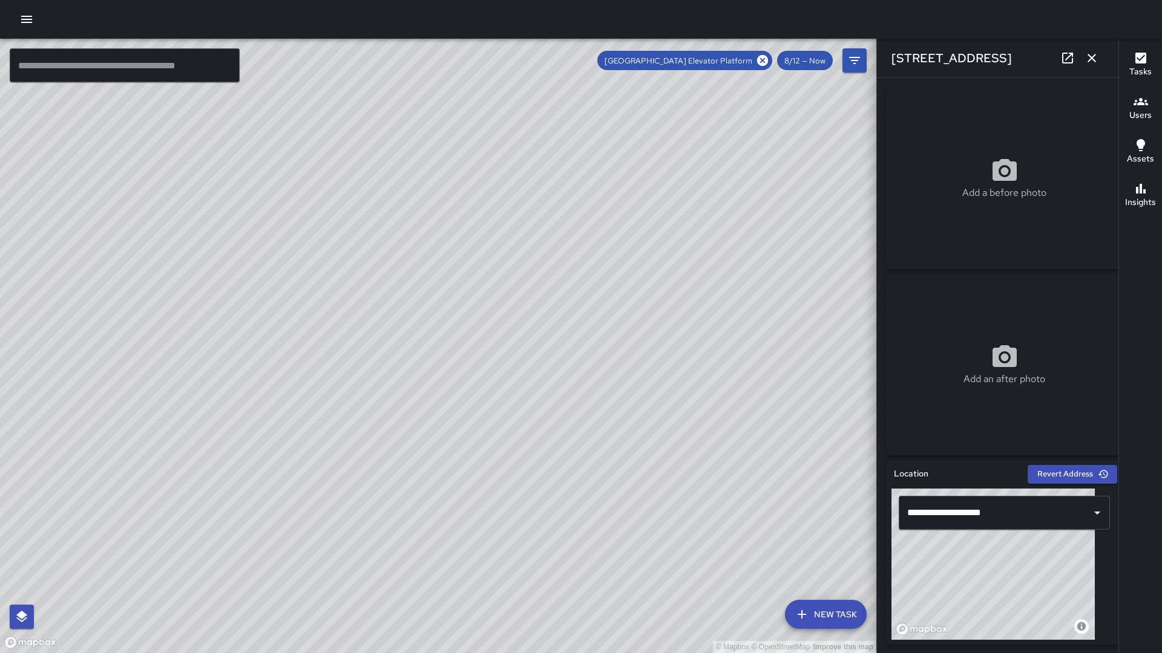
click at [1093, 62] on icon "button" at bounding box center [1091, 58] width 15 height 15
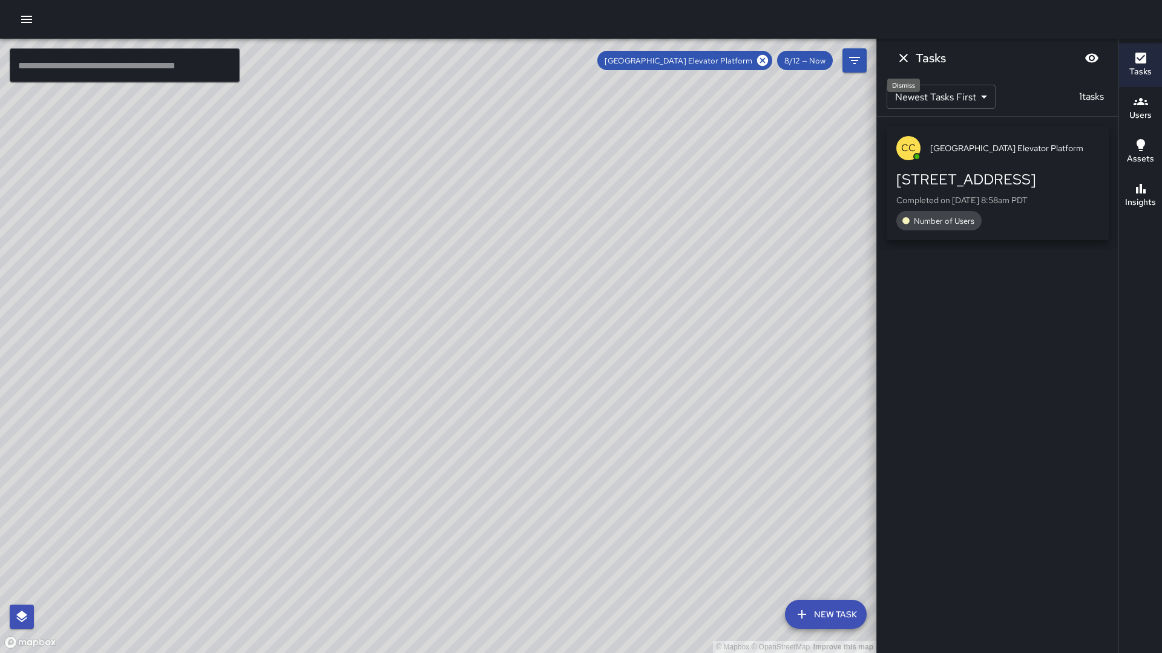
click at [903, 65] on icon "Dismiss" at bounding box center [903, 58] width 15 height 15
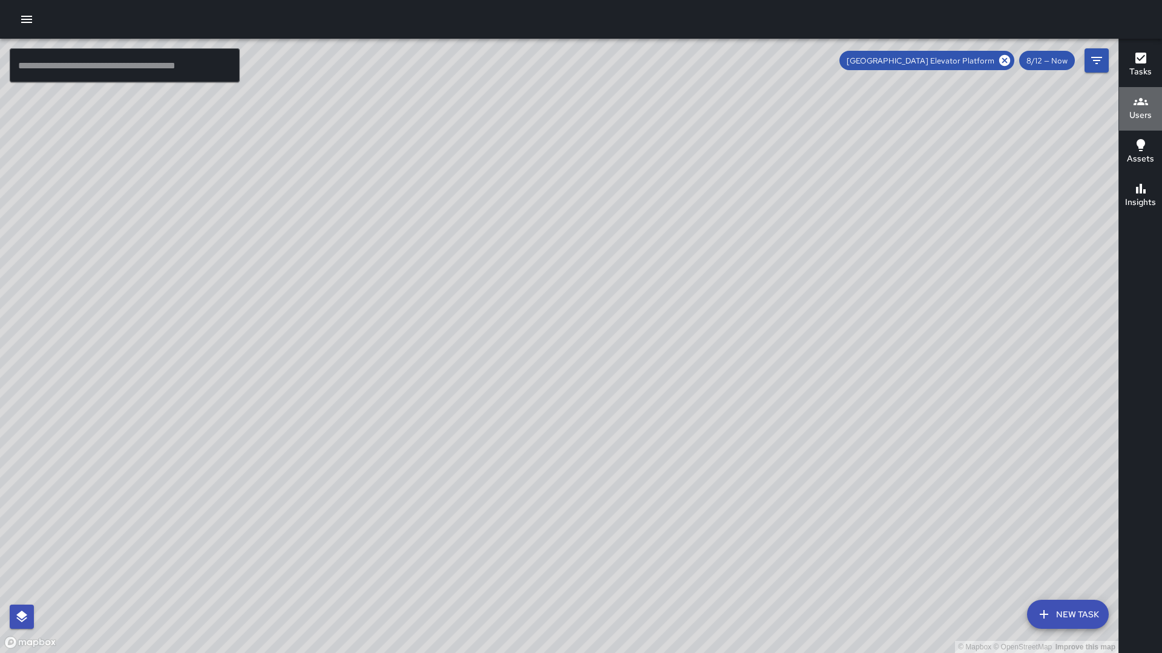
click at [1139, 101] on icon "button" at bounding box center [1140, 101] width 15 height 7
click at [1129, 98] on div "Users" at bounding box center [1140, 108] width 22 height 28
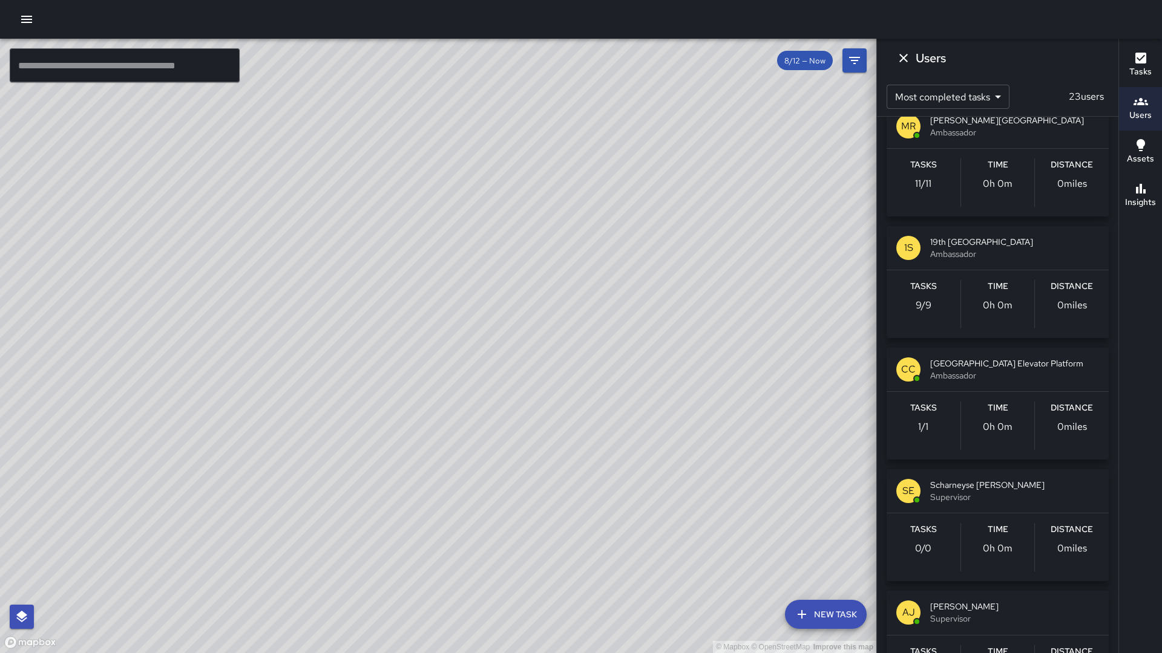
scroll to position [1387, 0]
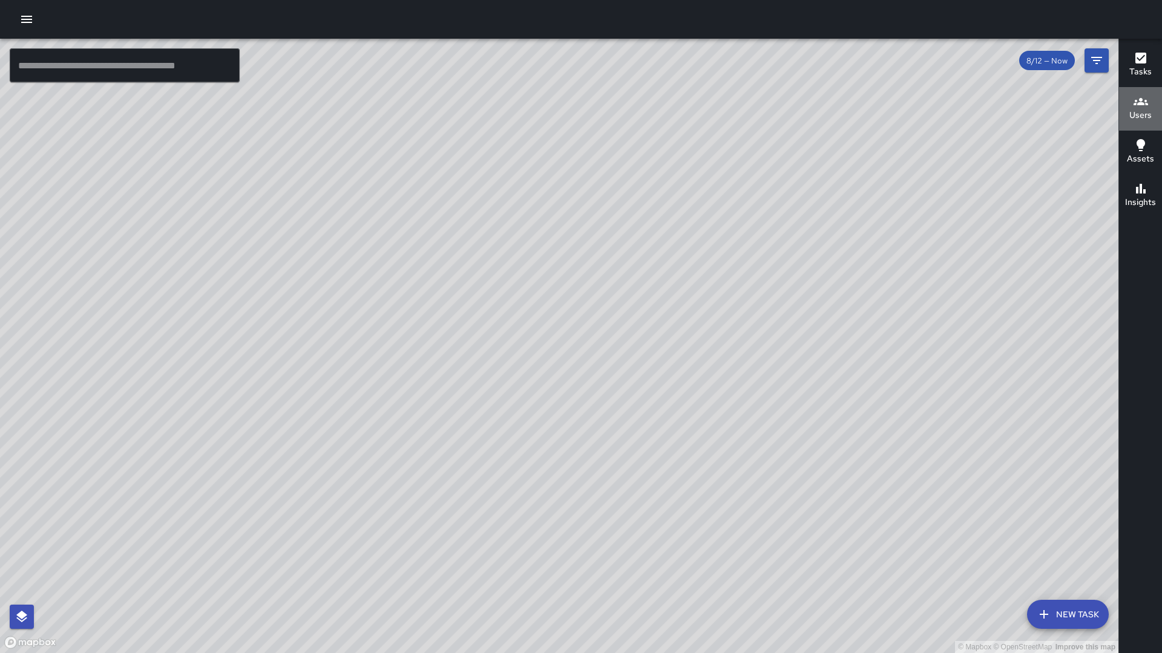
click at [1145, 105] on icon "button" at bounding box center [1140, 101] width 15 height 15
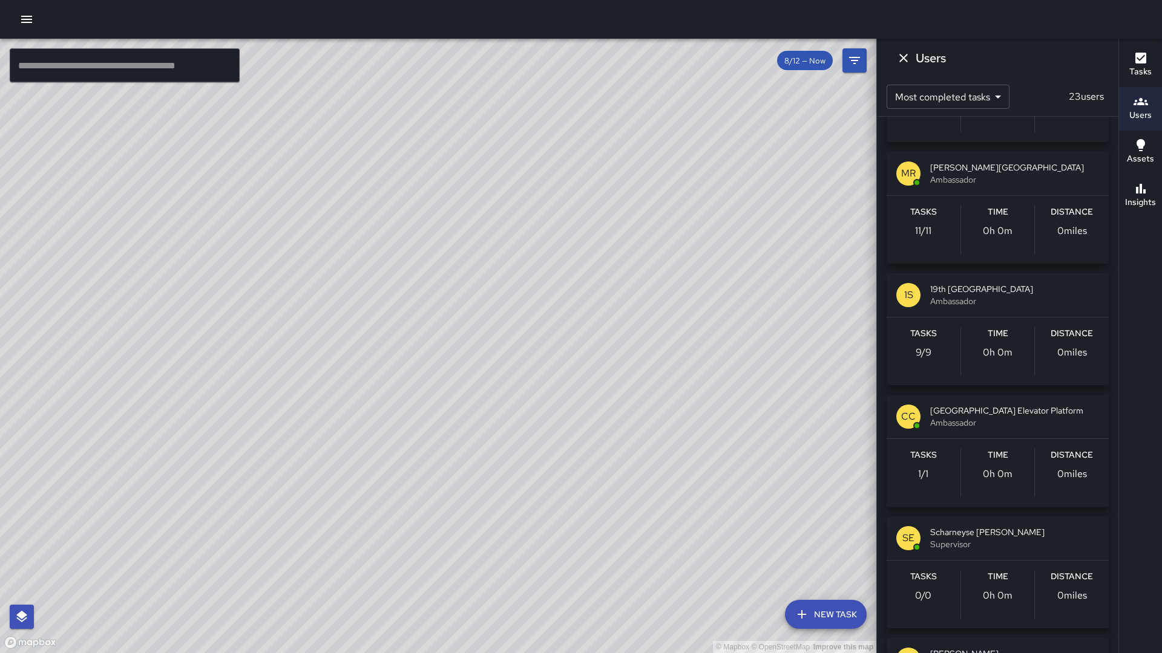
scroll to position [1069, 0]
